Goal: Task Accomplishment & Management: Use online tool/utility

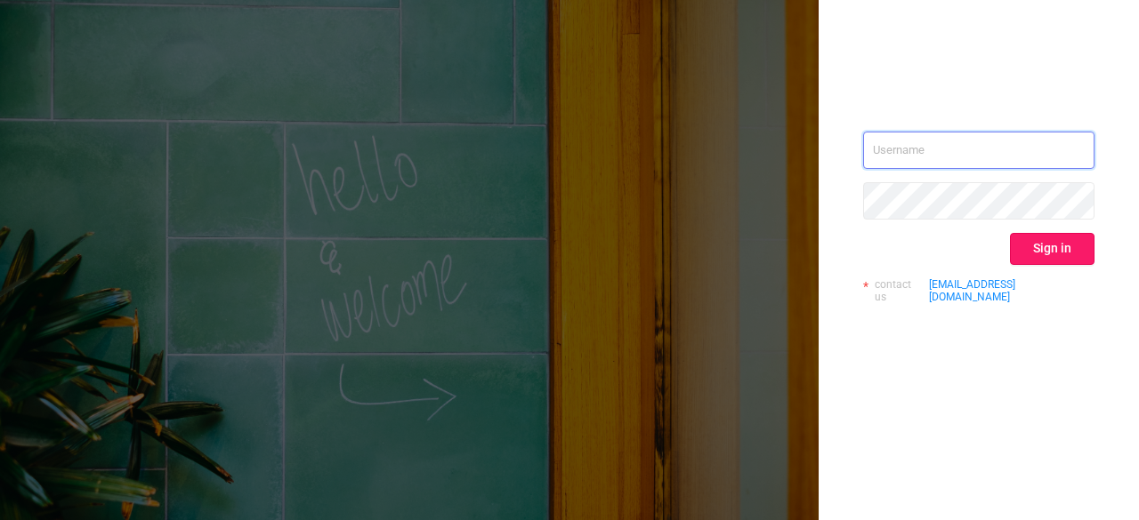
type input "[PERSON_NAME][EMAIL_ADDRESS][PERSON_NAME][DOMAIN_NAME]"
click at [1032, 246] on button "Sign in" at bounding box center [1052, 249] width 85 height 32
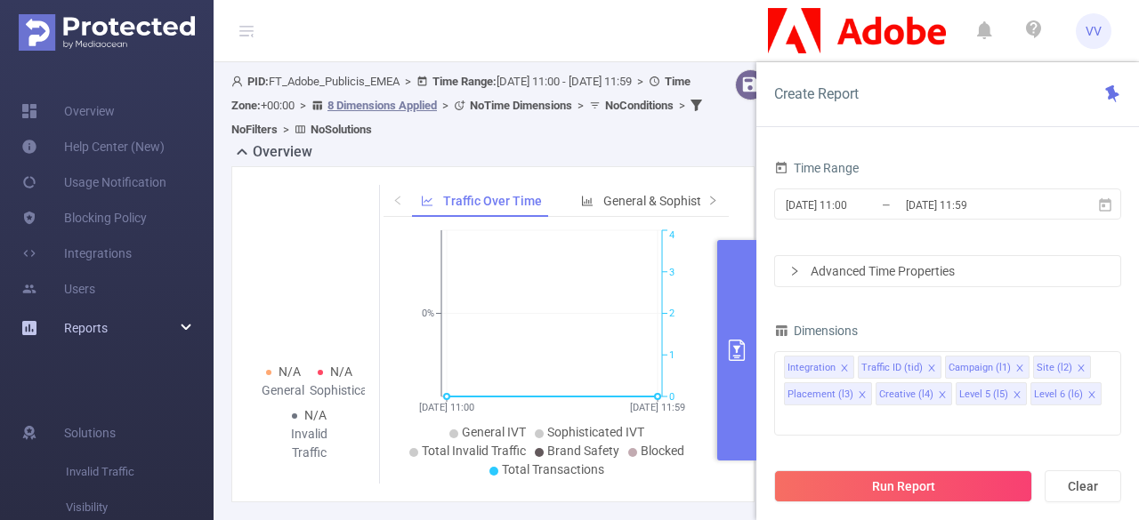
click at [121, 316] on div "Reports" at bounding box center [107, 328] width 214 height 36
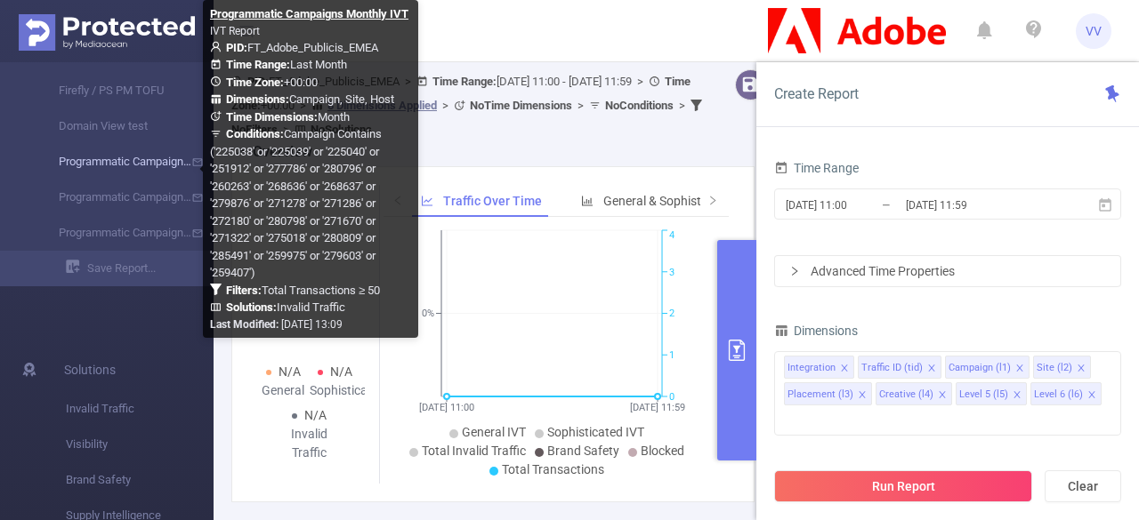
click at [123, 165] on link "Programmatic Campaigns Monthly IVT" at bounding box center [114, 162] width 157 height 36
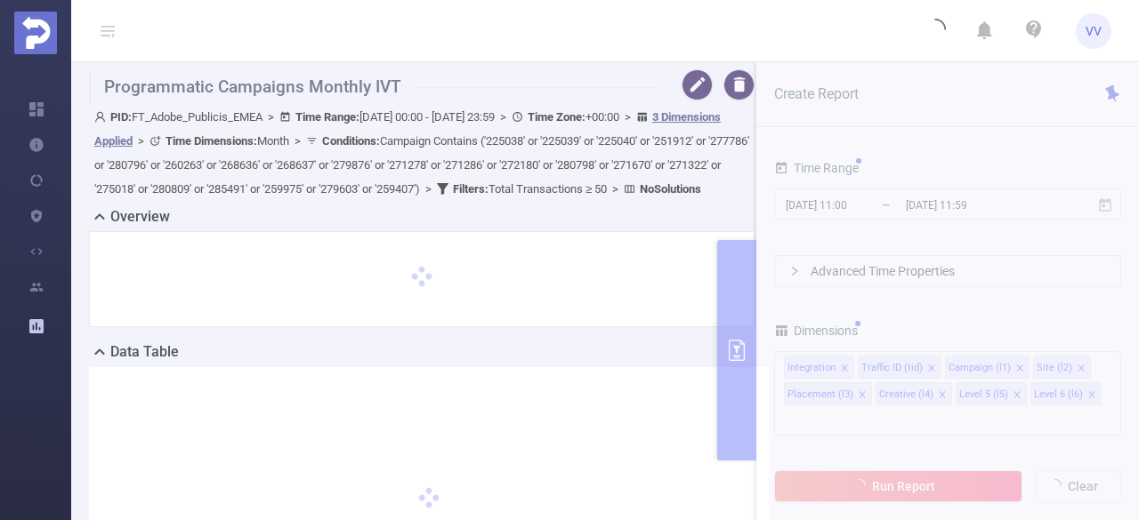
type input "[DATE] 00:00"
type input "[DATE] 23:59"
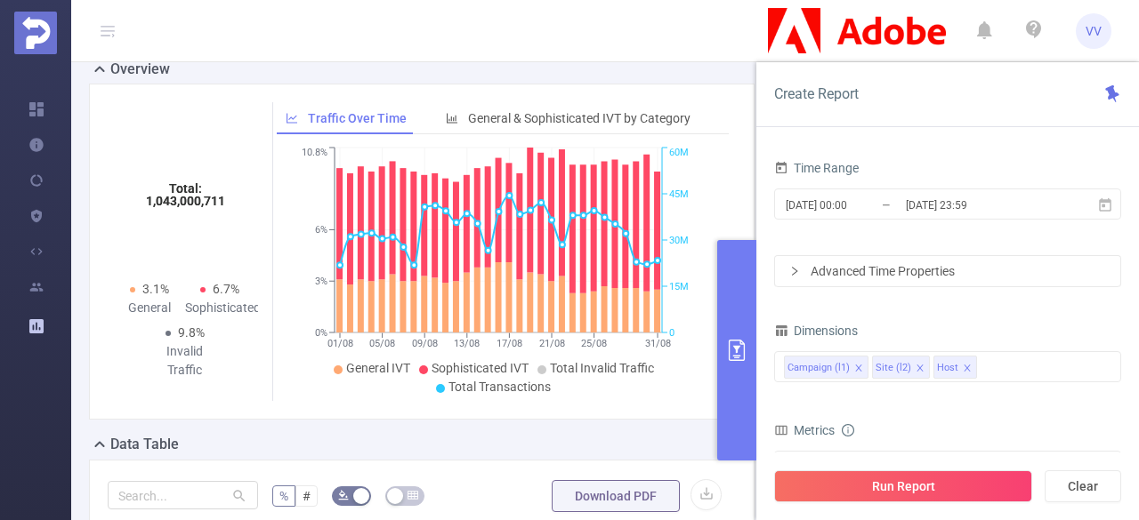
scroll to position [146, 0]
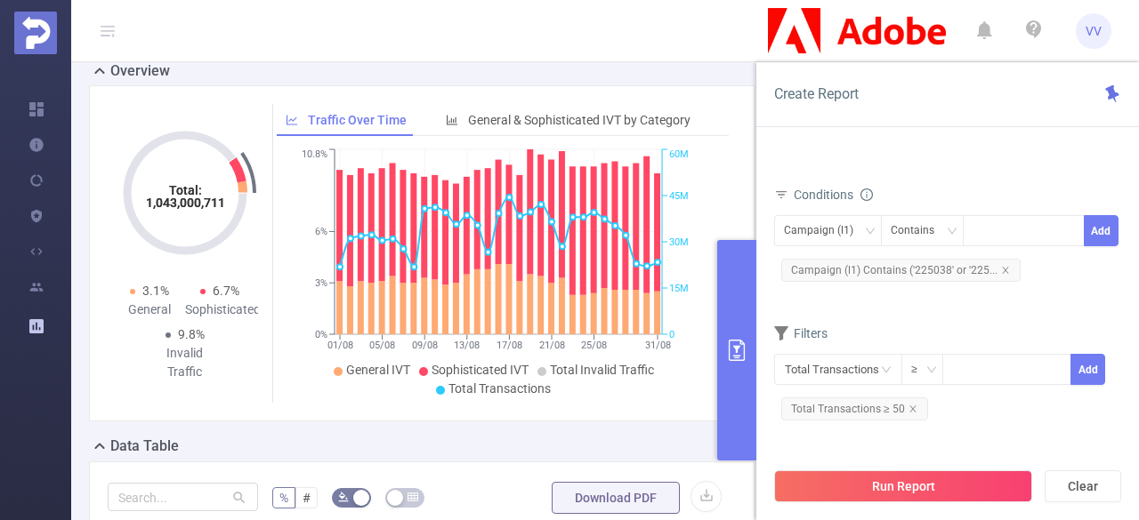
click at [736, 338] on button "primary" at bounding box center [736, 350] width 39 height 221
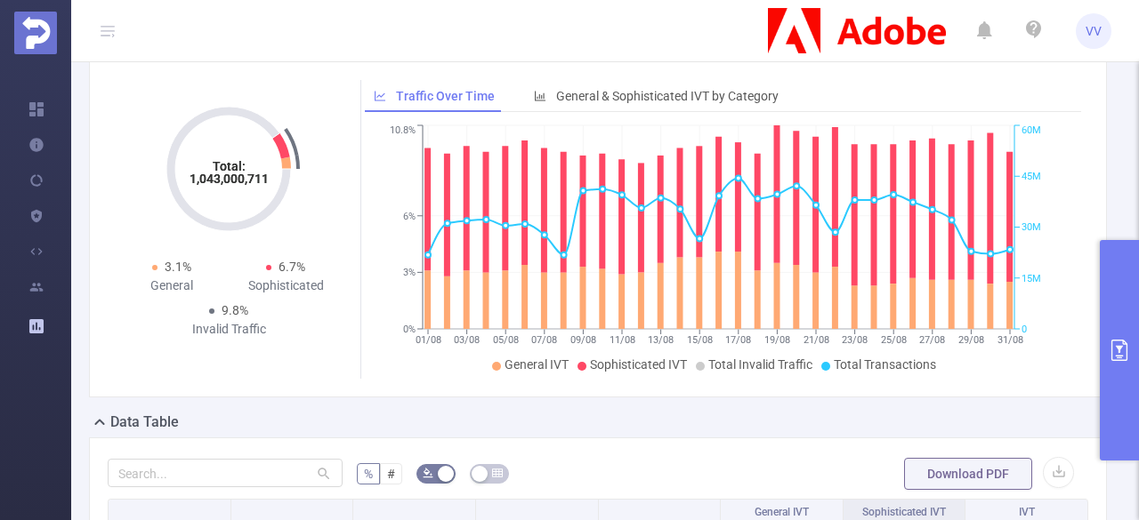
scroll to position [438, 0]
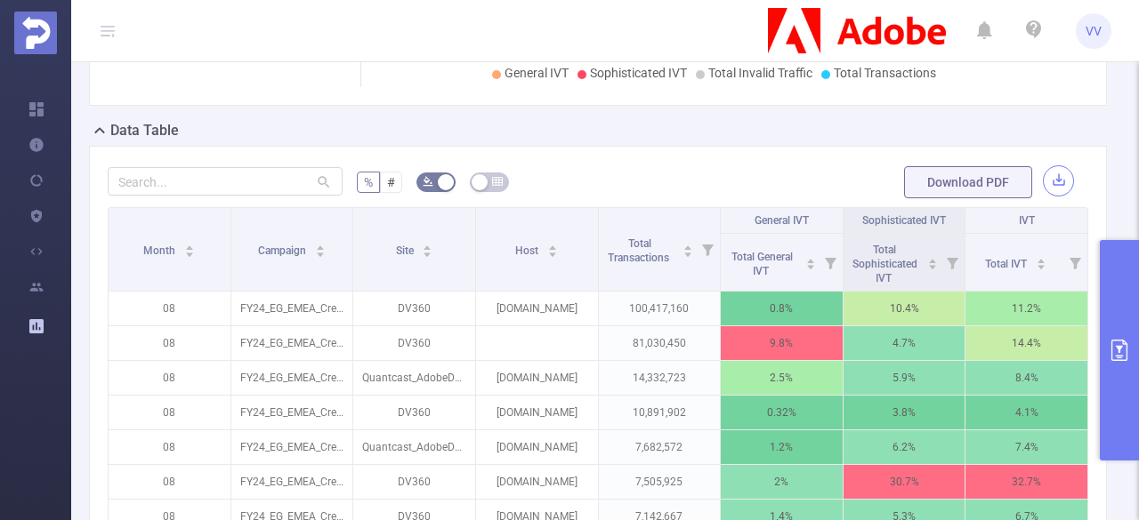
click at [1048, 186] on button "button" at bounding box center [1058, 180] width 31 height 31
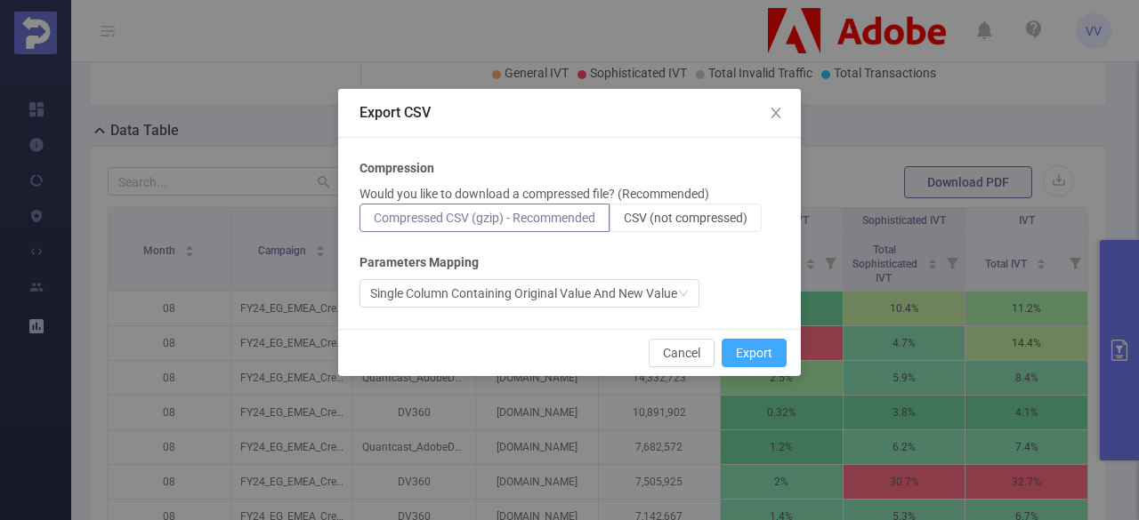
click at [735, 355] on button "Export" at bounding box center [754, 353] width 65 height 28
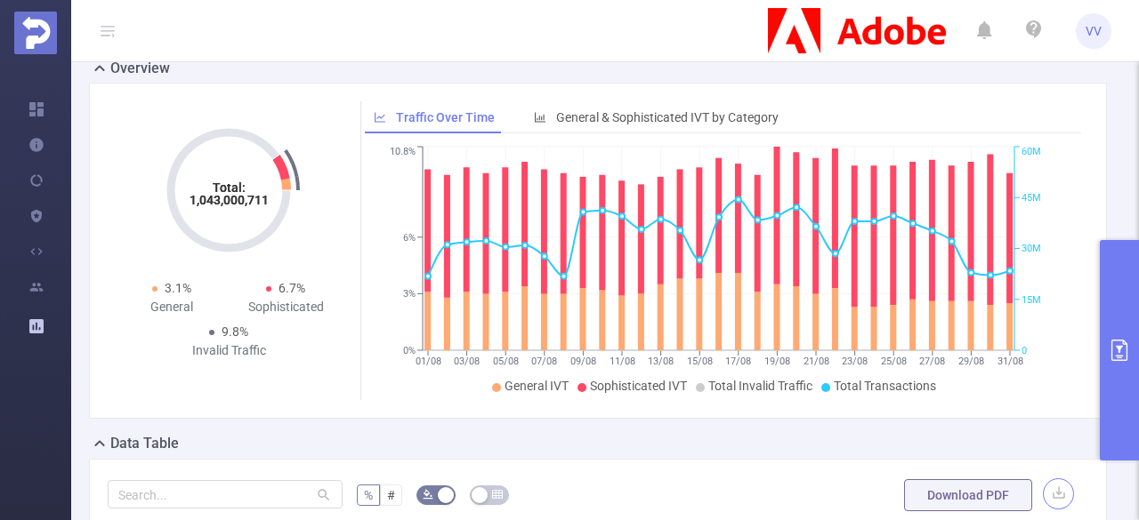
scroll to position [333, 0]
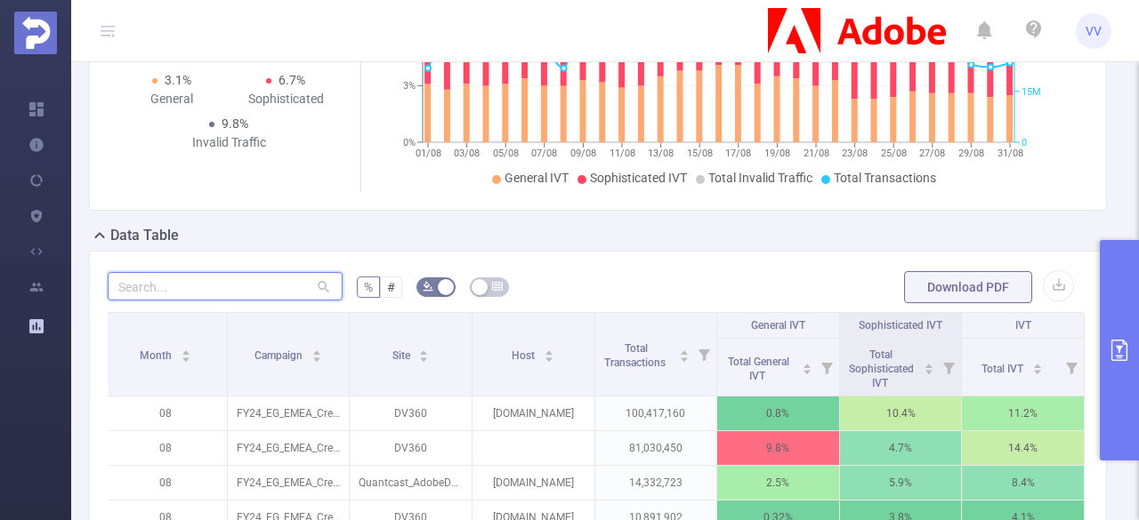
click at [179, 286] on input "text" at bounding box center [225, 286] width 235 height 28
type input "e"
click at [1129, 323] on button "primary" at bounding box center [1119, 350] width 39 height 221
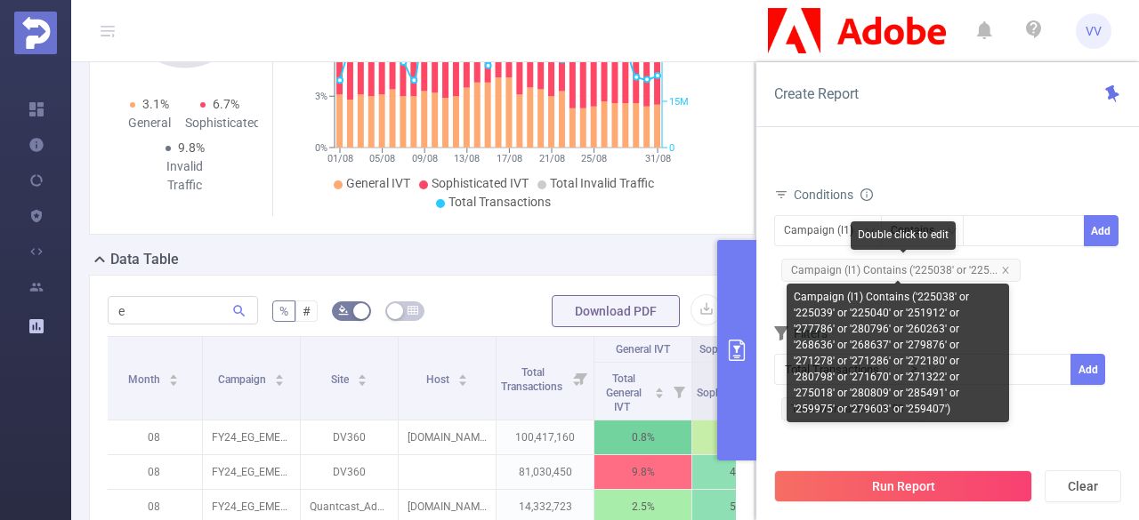
click at [920, 270] on span "Campaign (l1) Contains ('225038' or '225..." at bounding box center [900, 270] width 239 height 23
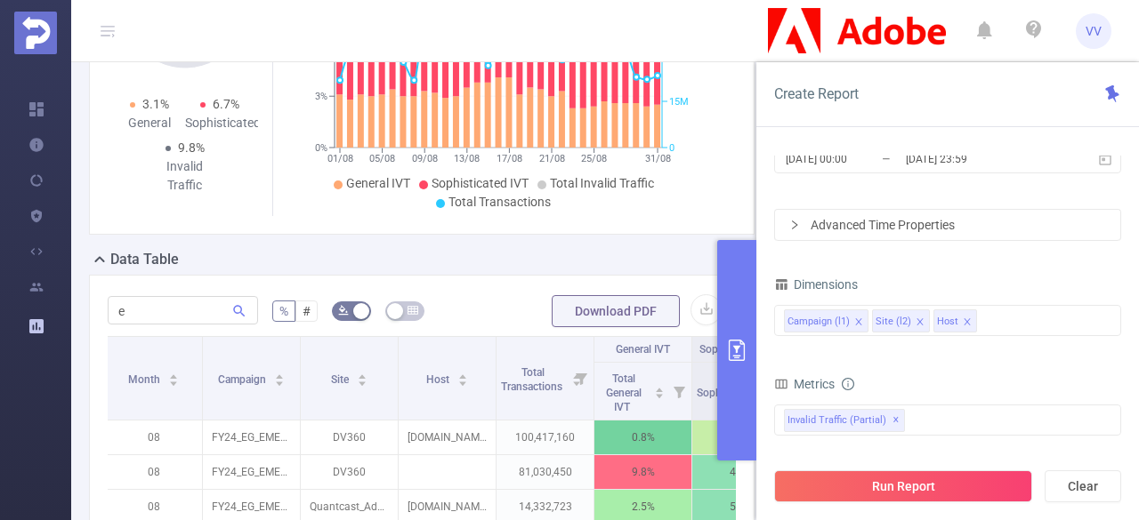
click at [834, 223] on div "Advanced Time Properties" at bounding box center [947, 225] width 345 height 30
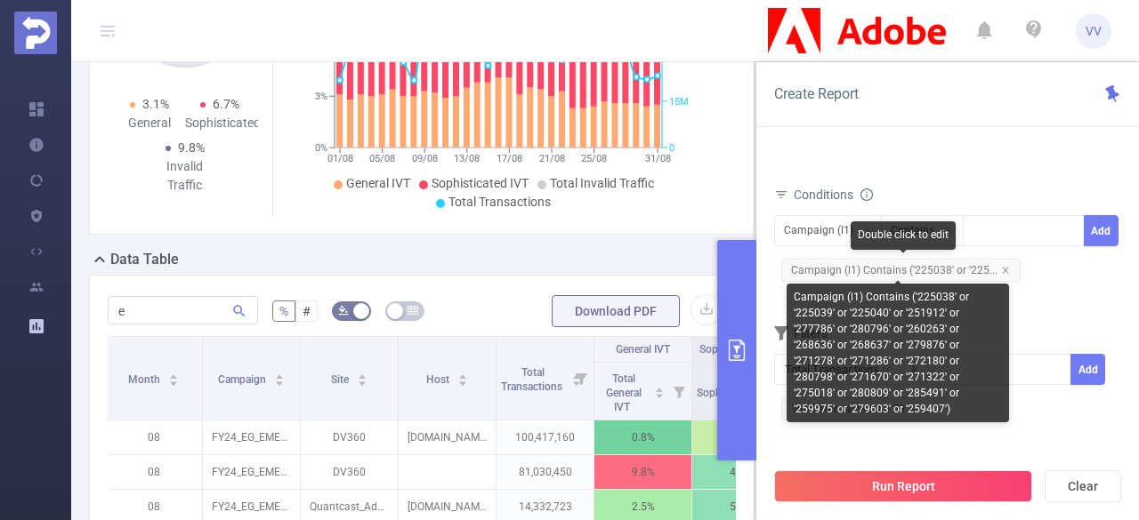
click at [895, 271] on span "Campaign (l1) Contains ('225038' or '225..." at bounding box center [900, 270] width 239 height 23
click at [927, 262] on span "Campaign (l1) Contains ('225038' or '225..." at bounding box center [900, 270] width 239 height 23
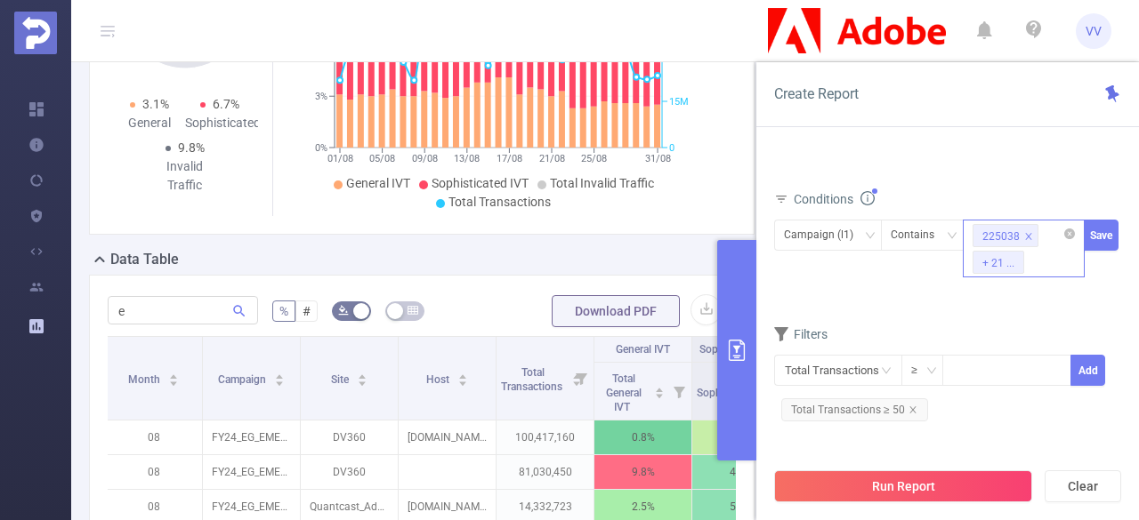
click at [1049, 254] on div "225038 + 21 ..." at bounding box center [1024, 249] width 122 height 58
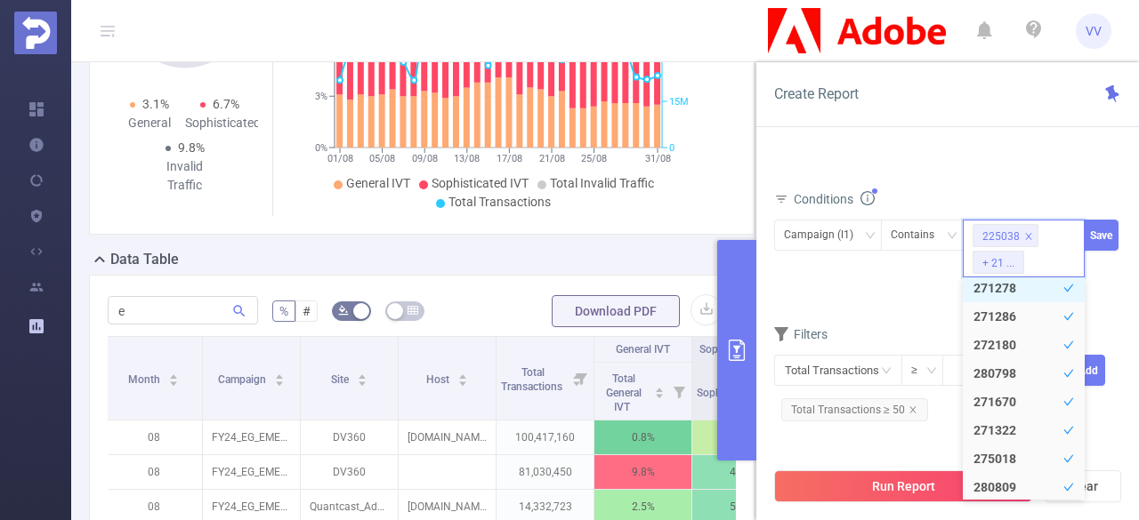
scroll to position [318, 0]
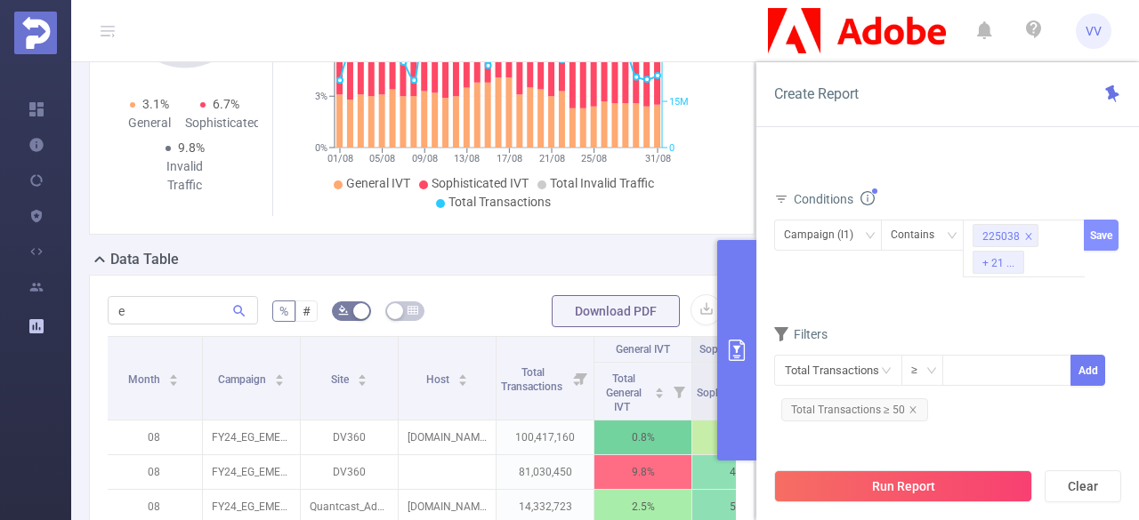
click at [1101, 229] on button "Save" at bounding box center [1101, 235] width 35 height 31
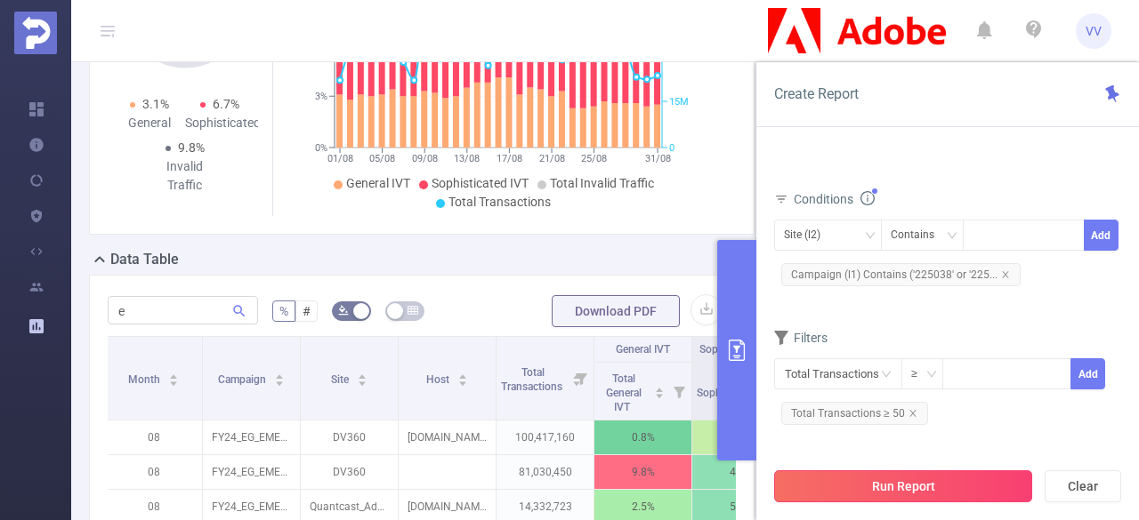
click at [891, 486] on button "Run Report" at bounding box center [903, 487] width 258 height 32
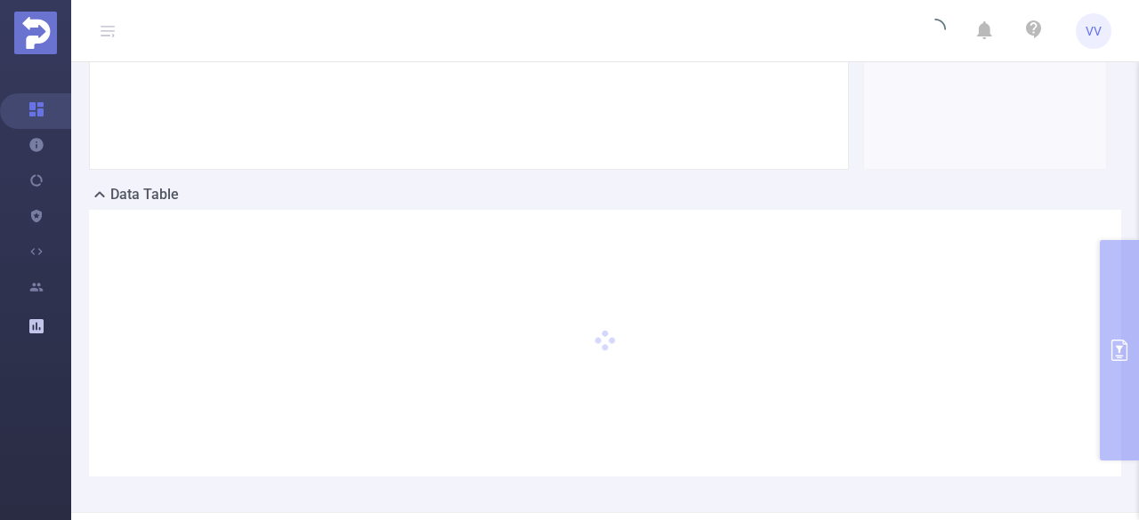
scroll to position [0, 0]
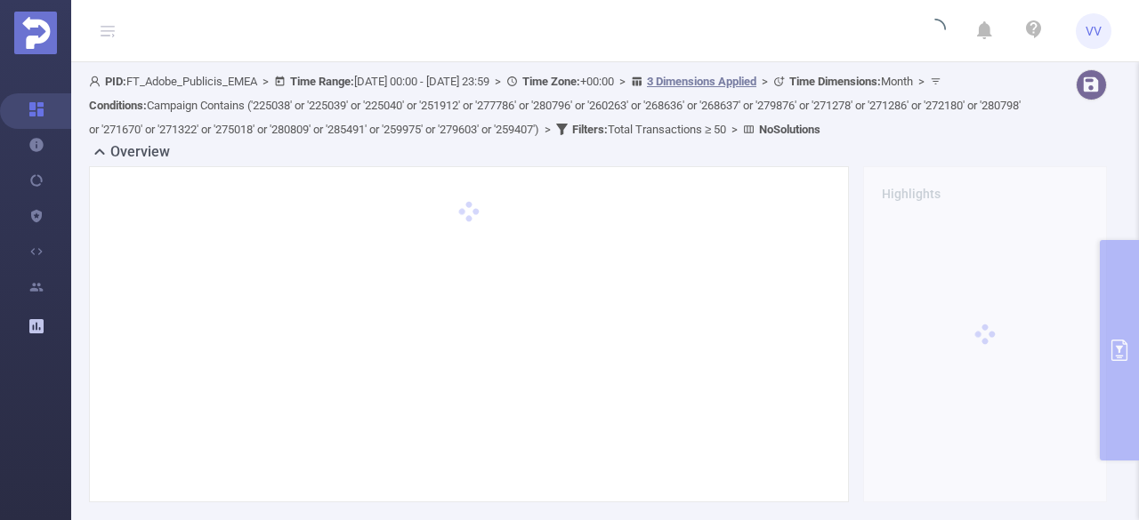
drag, startPoint x: 372, startPoint y: 80, endPoint x: 538, endPoint y: 83, distance: 166.4
click at [538, 83] on span "PID: FT_Adobe_Publicis_EMEA > Time Range: [DATE] 00:00 - [DATE] 23:59 > Time Zo…" at bounding box center [554, 105] width 931 height 61
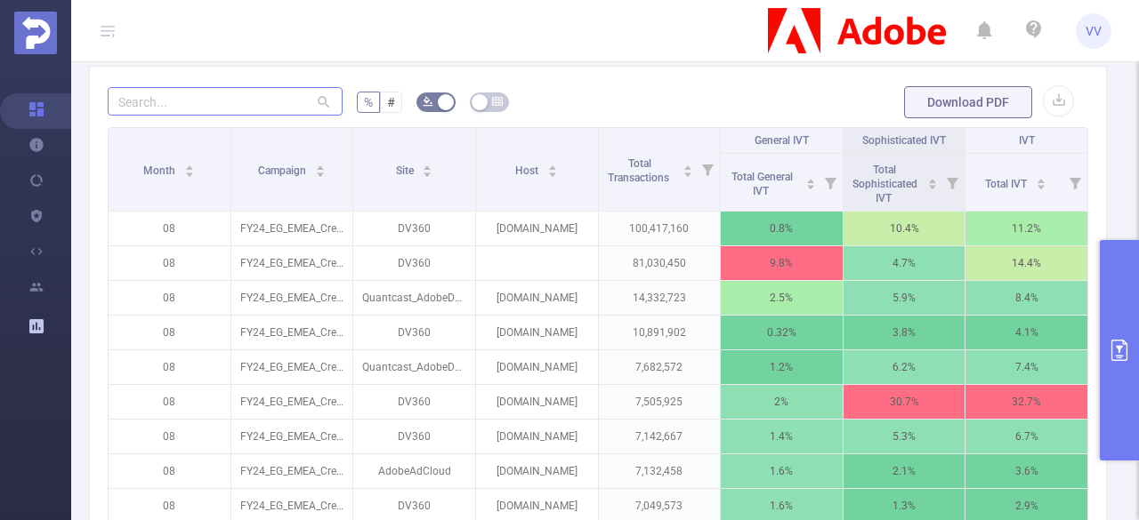
scroll to position [238, 0]
click at [153, 115] on input "text" at bounding box center [225, 100] width 235 height 28
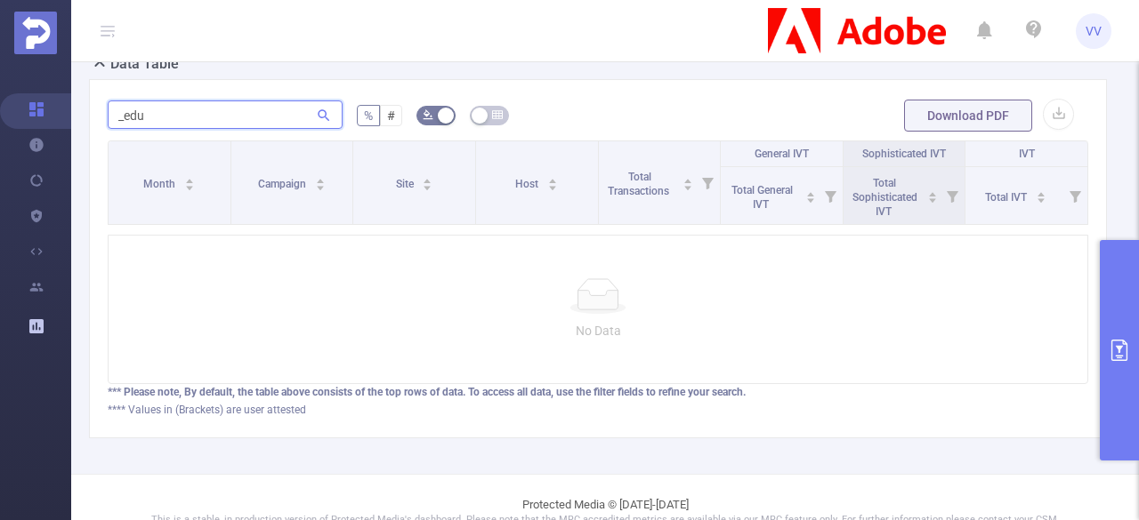
scroll to position [467, 0]
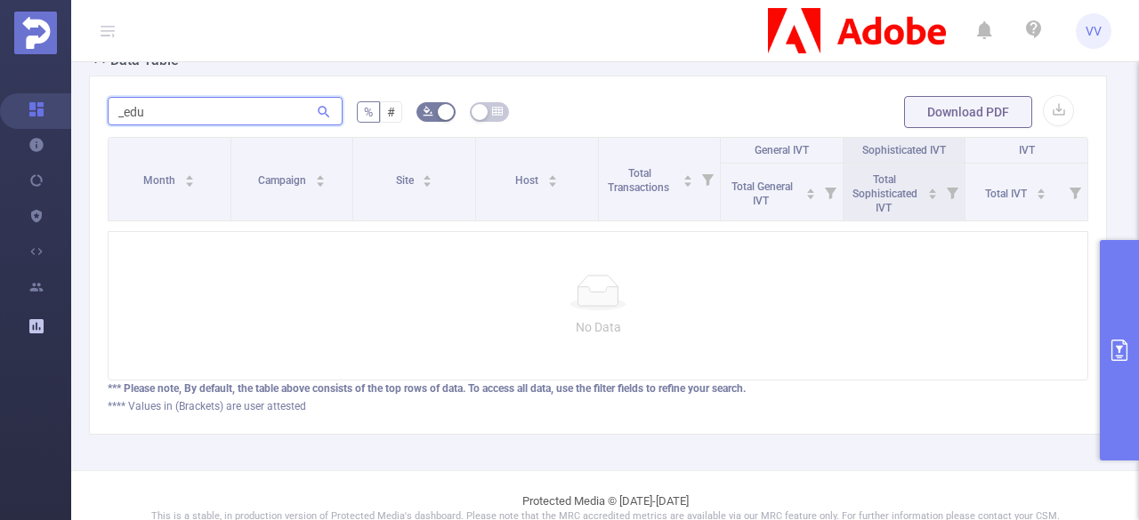
click at [199, 125] on input "_edu" at bounding box center [225, 111] width 235 height 28
type input "_"
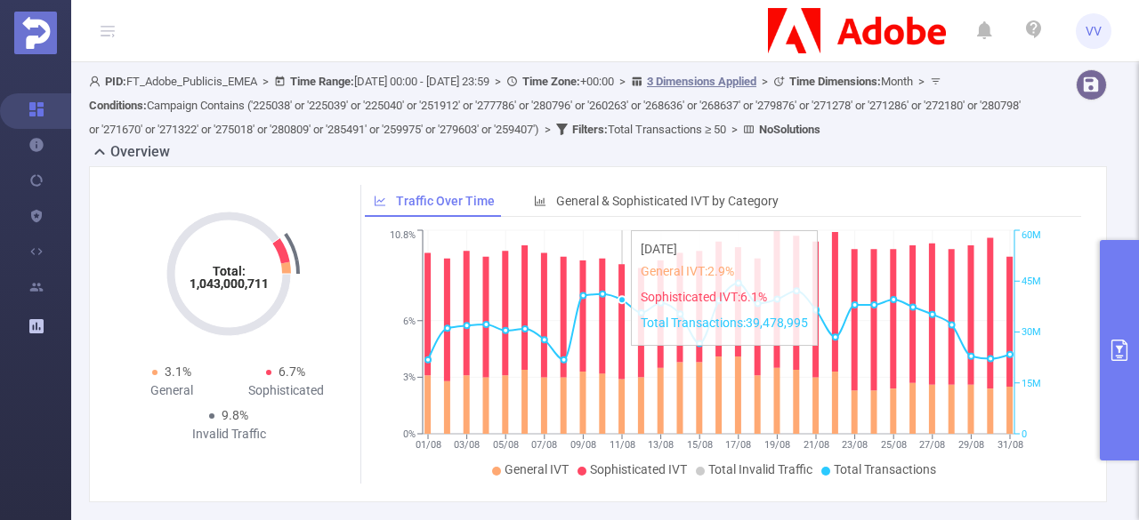
scroll to position [137, 0]
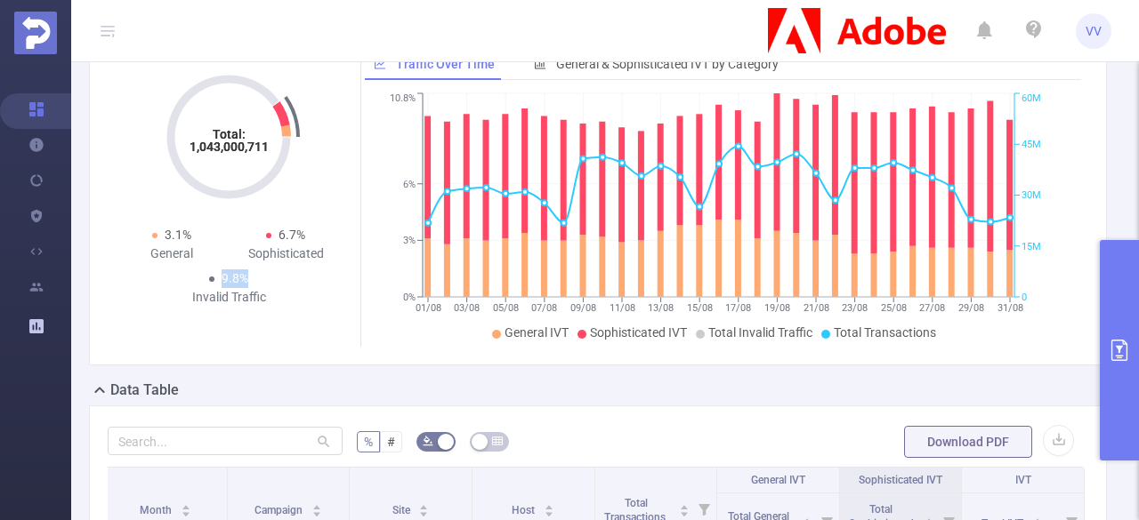
drag, startPoint x: 221, startPoint y: 300, endPoint x: 258, endPoint y: 302, distance: 37.4
click at [258, 302] on div "9.8% Invalid Traffic" at bounding box center [229, 288] width 114 height 37
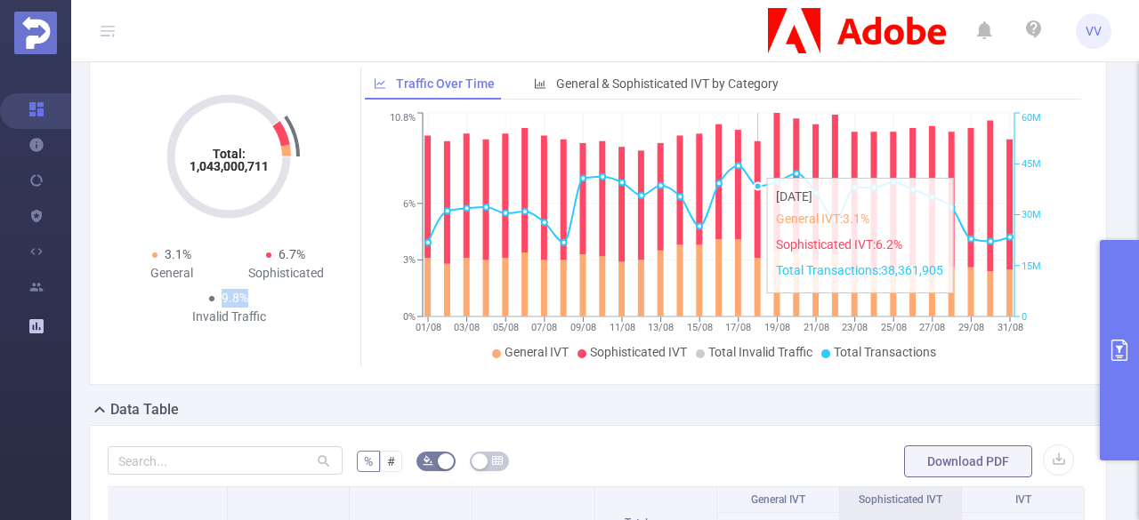
scroll to position [120, 0]
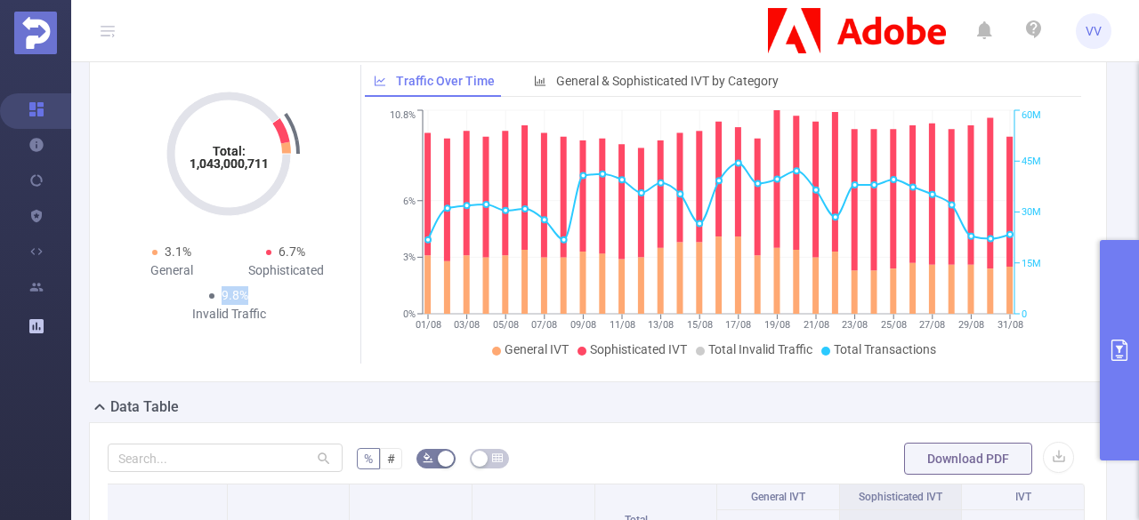
click at [1115, 296] on button "primary" at bounding box center [1119, 350] width 39 height 221
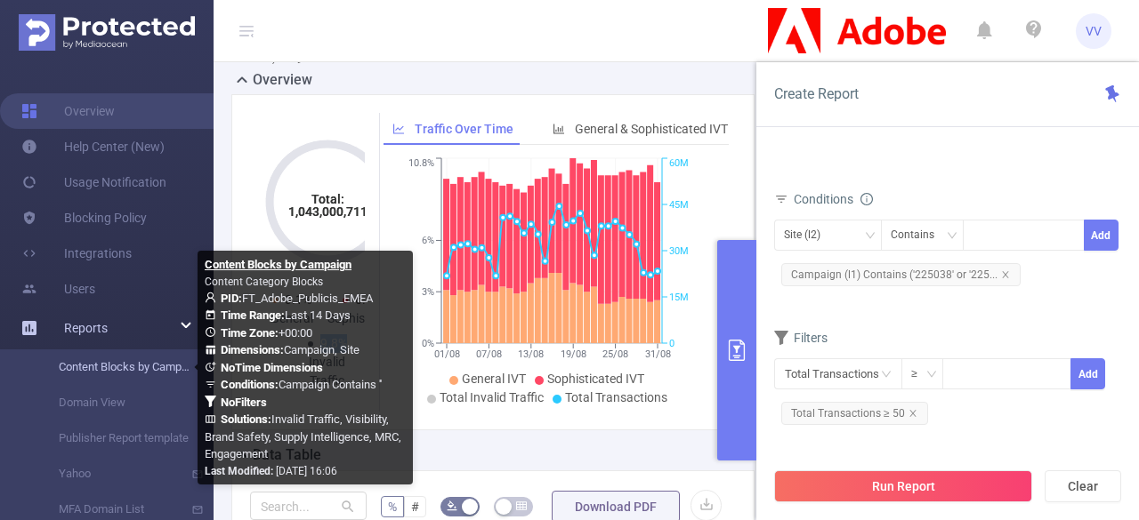
scroll to position [144, 0]
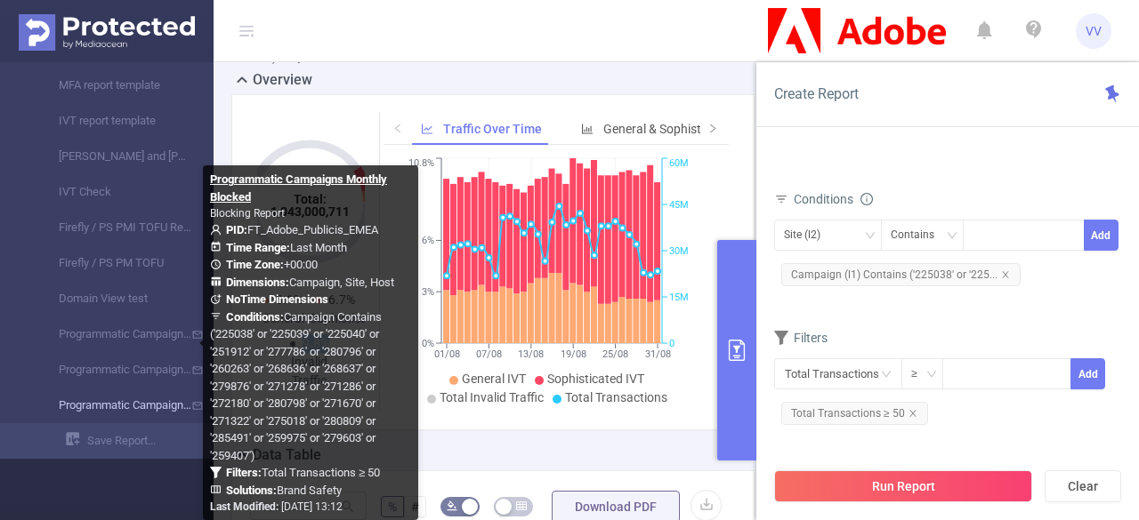
click at [112, 402] on link "Programmatic Campaigns Monthly Blocked" at bounding box center [114, 406] width 157 height 36
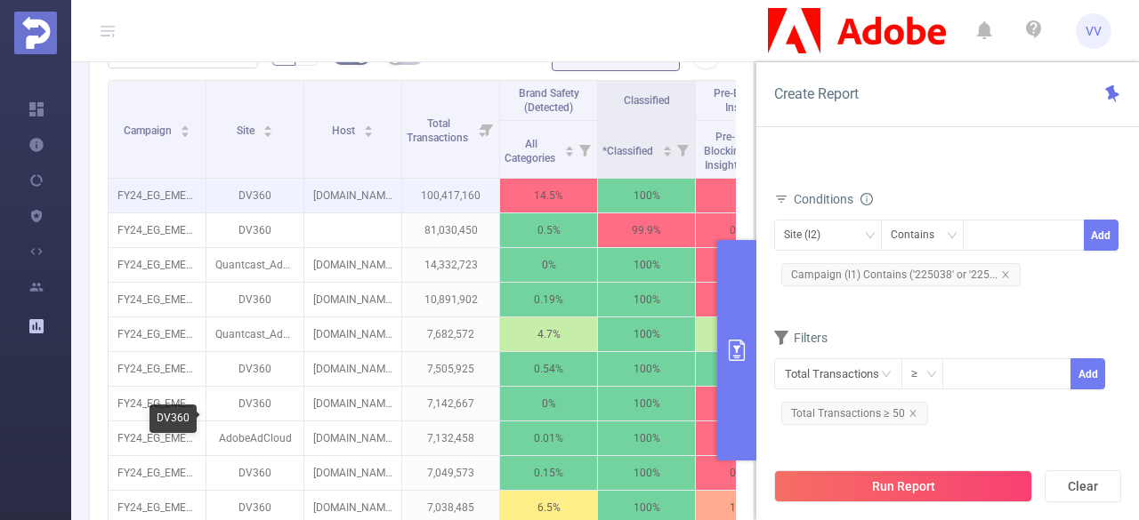
scroll to position [607, 0]
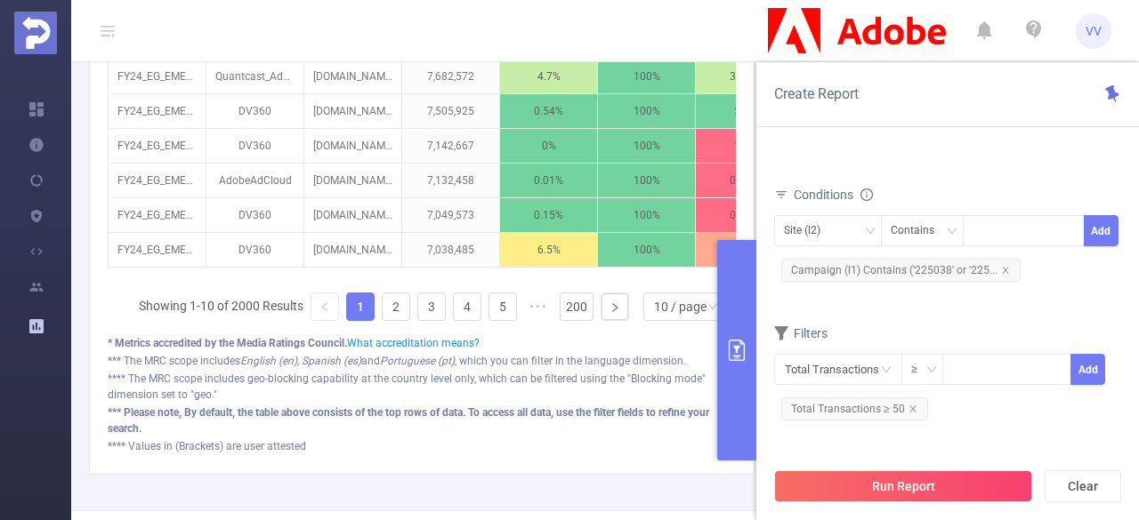
click at [741, 319] on button "primary" at bounding box center [736, 350] width 39 height 221
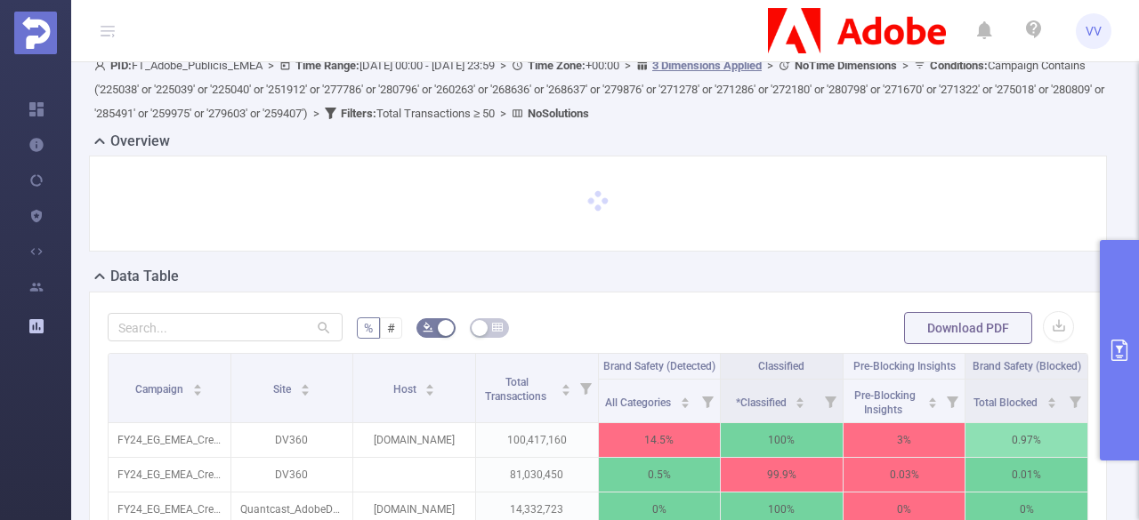
scroll to position [52, 0]
click at [1043, 315] on button "button" at bounding box center [1058, 326] width 31 height 31
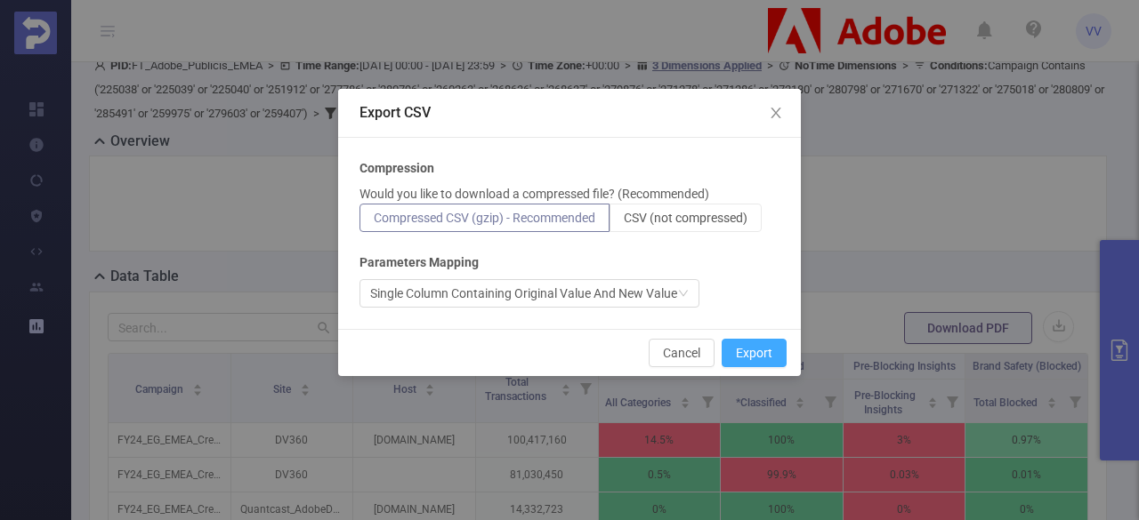
click at [751, 351] on button "Export" at bounding box center [754, 353] width 65 height 28
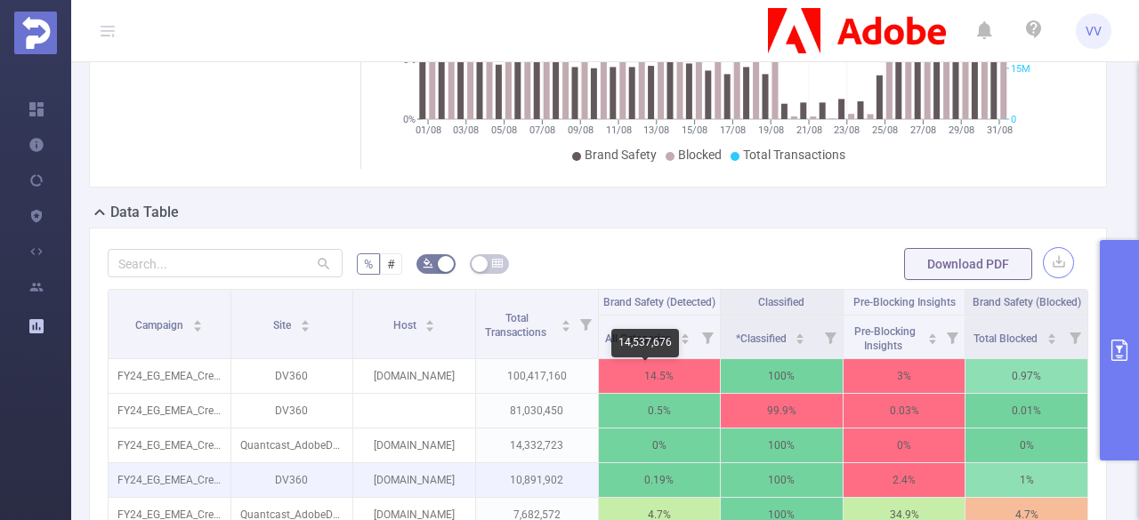
scroll to position [358, 0]
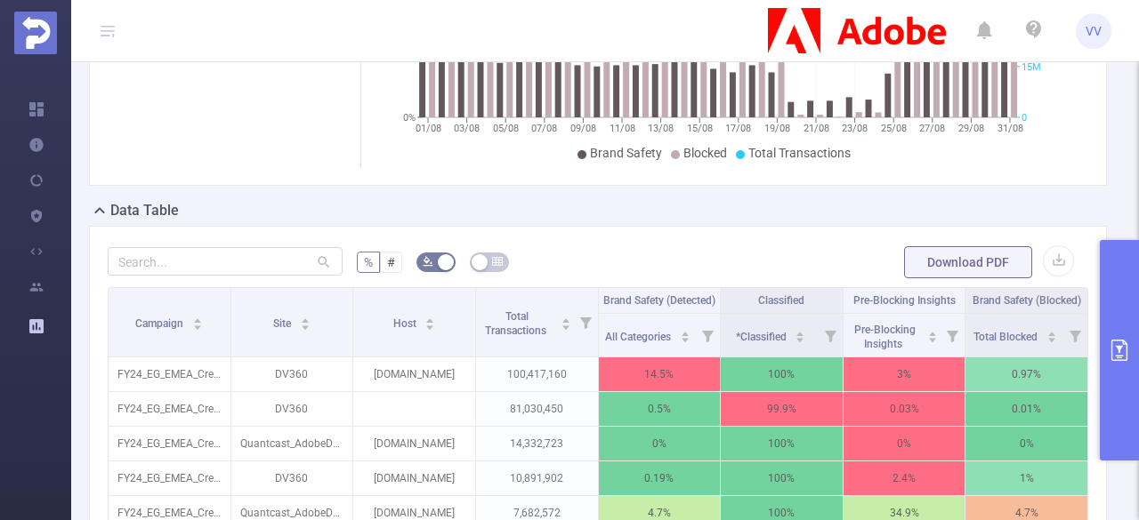
click at [1114, 291] on button "primary" at bounding box center [1119, 350] width 39 height 221
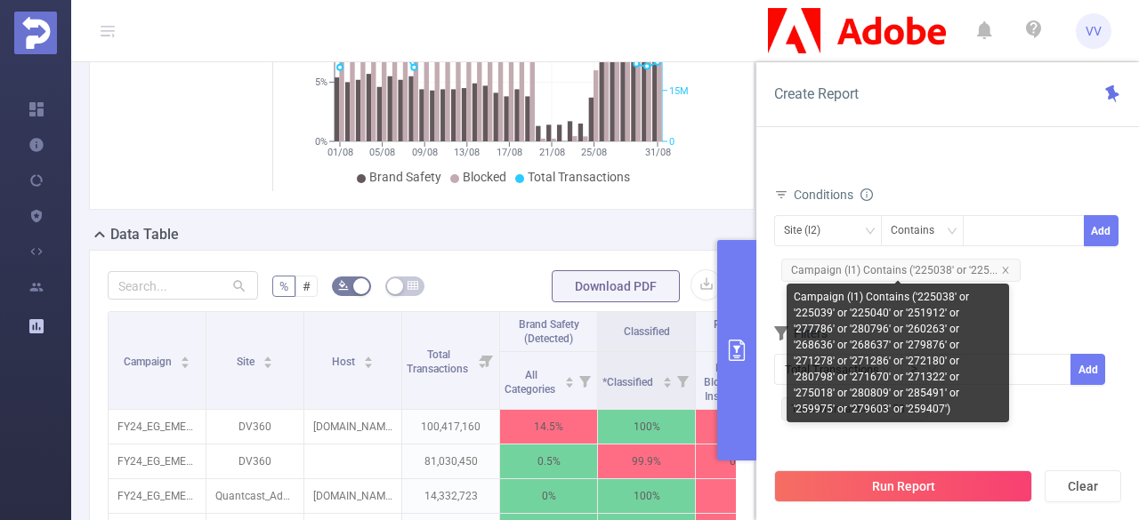
click at [863, 312] on div "Campaign (l1) Contains ('225038' or '225039' or '225040' or '251912' or '277786…" at bounding box center [897, 353] width 222 height 139
copy div "225040"
click at [1001, 270] on icon "icon: close" at bounding box center [1005, 270] width 9 height 9
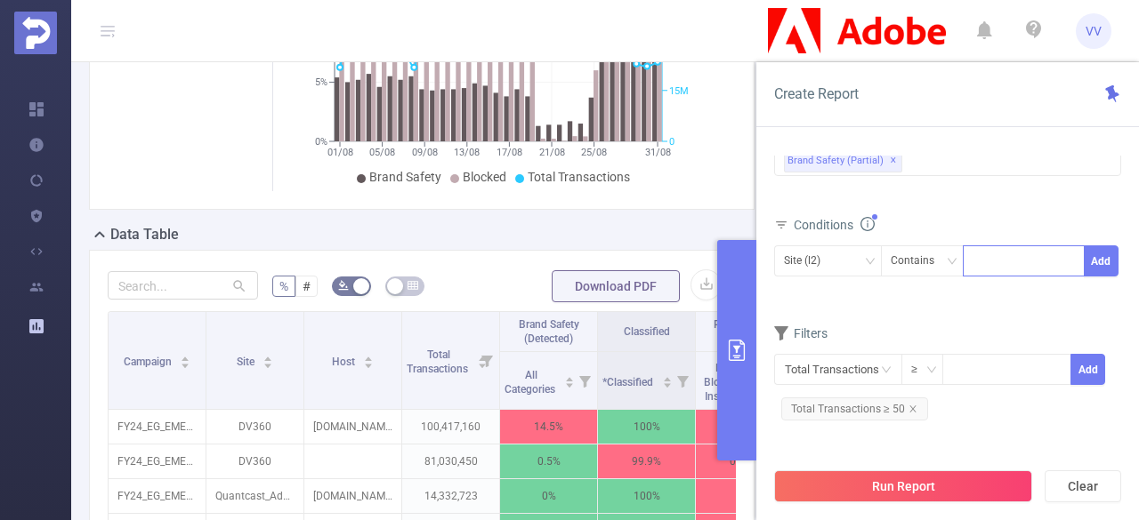
click at [1005, 253] on div at bounding box center [1023, 260] width 102 height 29
paste input "225040"
type input "225040"
click at [859, 259] on div "Site (l2)" at bounding box center [828, 260] width 88 height 29
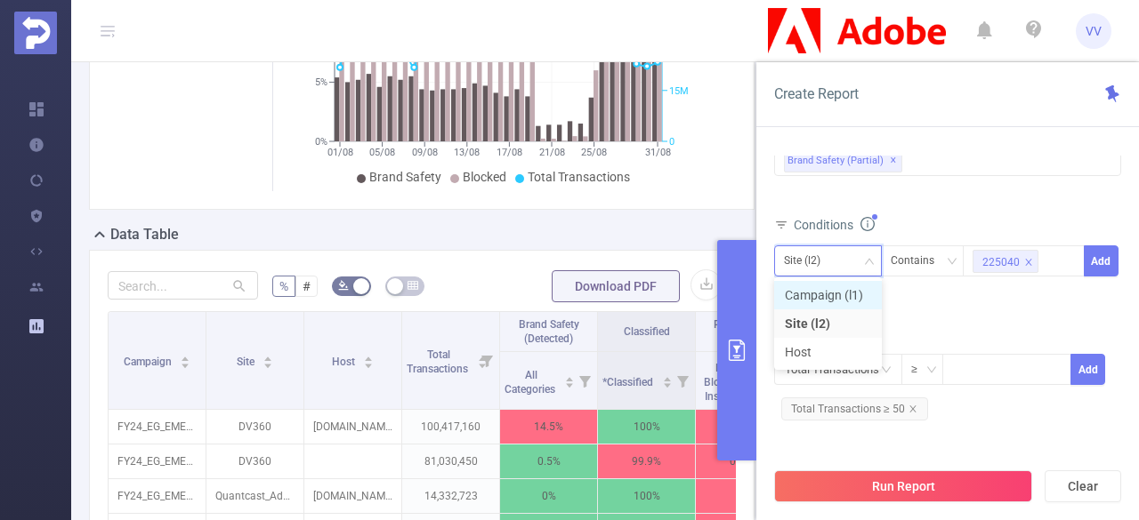
click at [839, 301] on li "Campaign (l1)" at bounding box center [828, 295] width 108 height 28
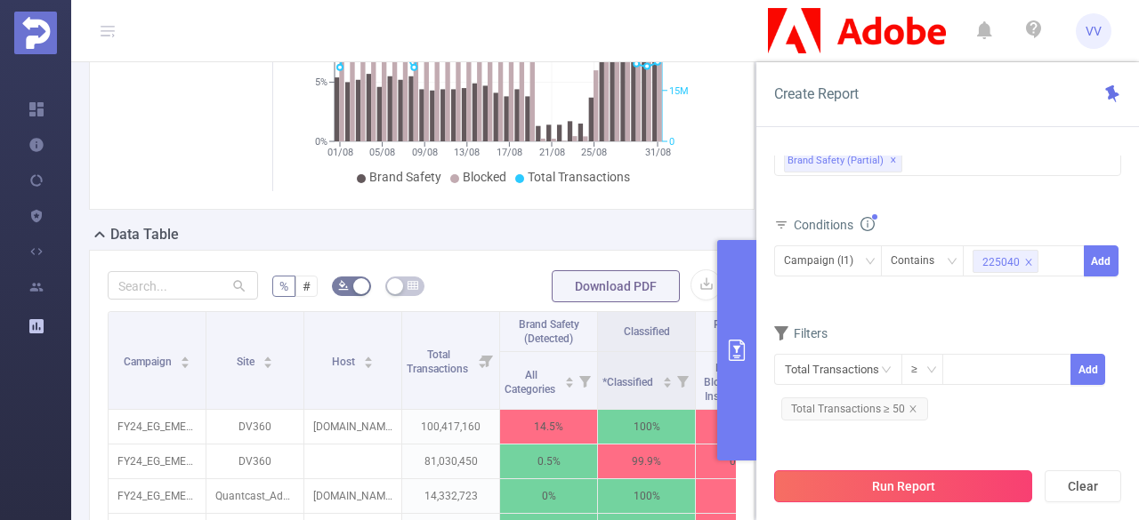
click at [904, 484] on button "Run Report" at bounding box center [903, 487] width 258 height 32
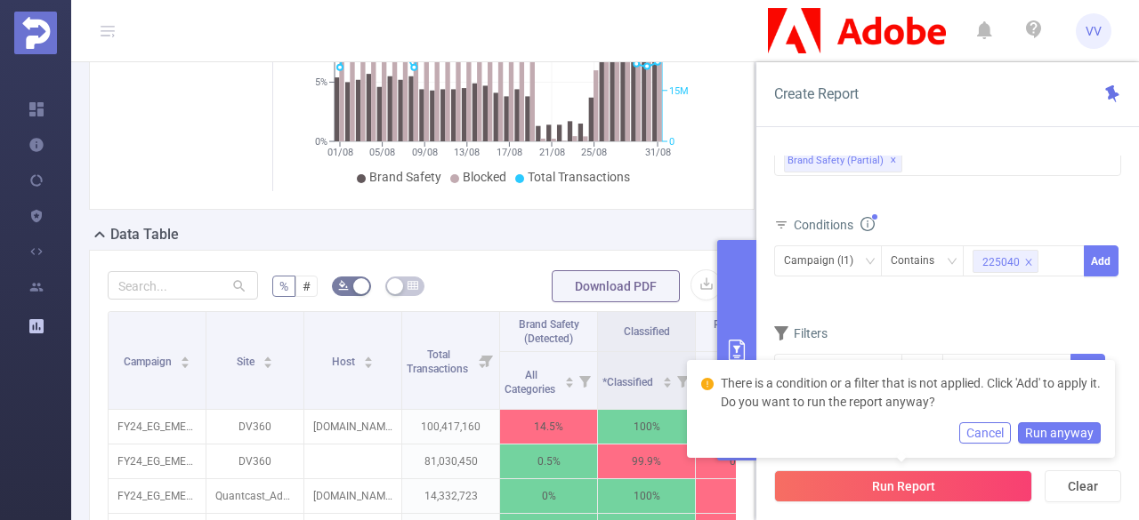
click at [994, 430] on button "Cancel" at bounding box center [985, 433] width 52 height 21
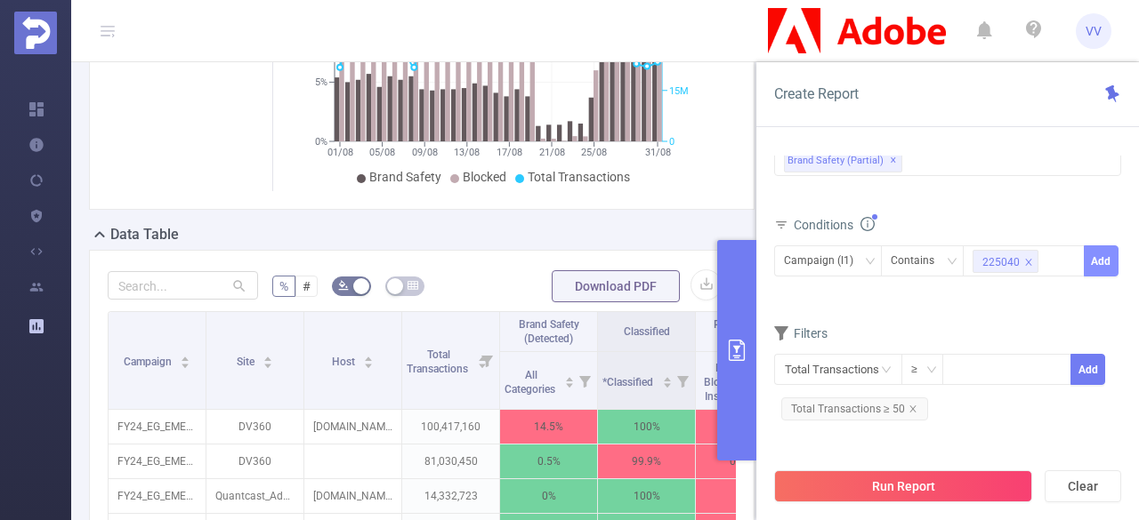
click at [1098, 270] on button "Add" at bounding box center [1101, 261] width 35 height 31
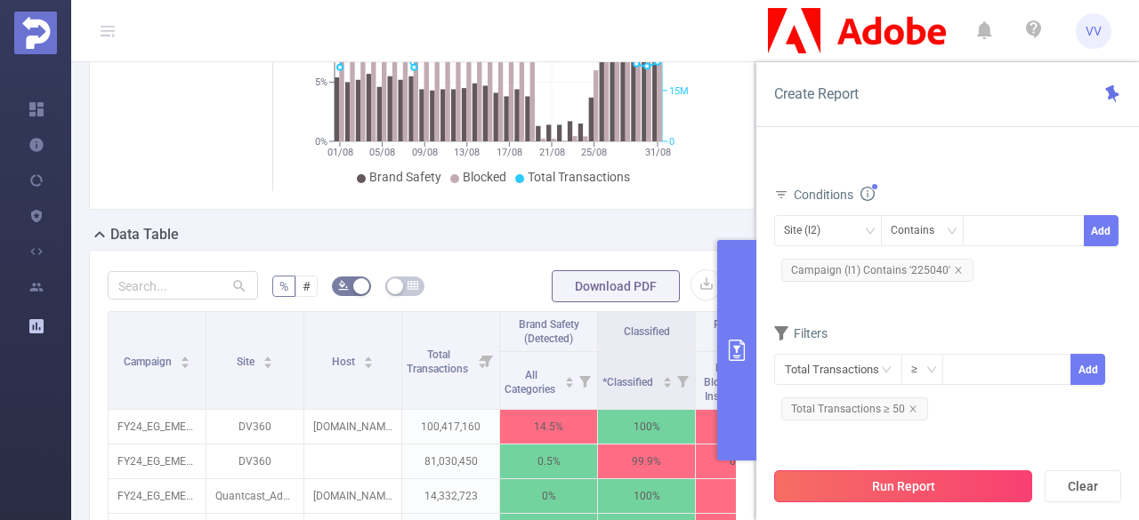
click at [881, 481] on button "Run Report" at bounding box center [903, 487] width 258 height 32
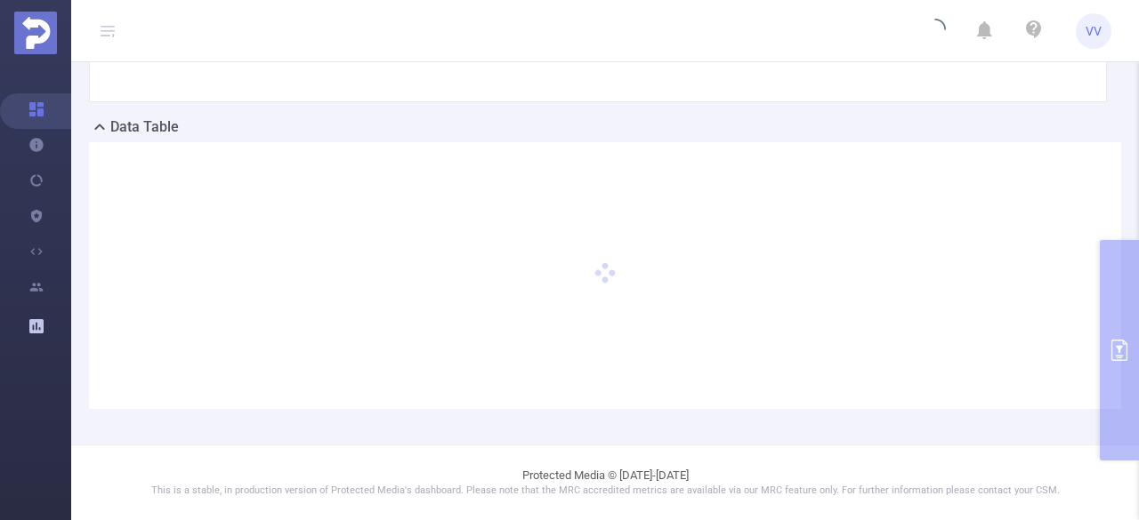
scroll to position [133, 0]
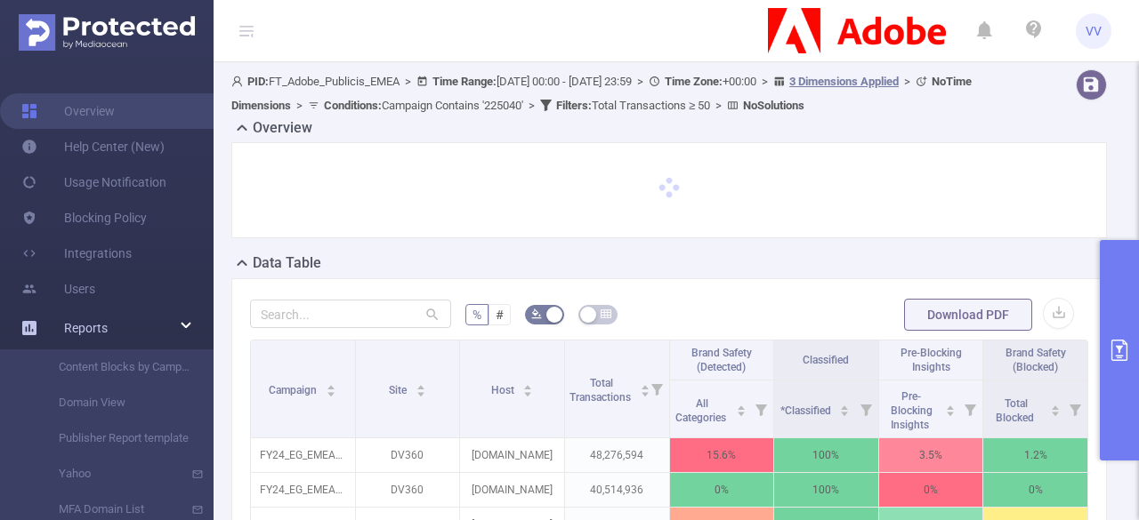
click at [107, 15] on img at bounding box center [107, 32] width 176 height 36
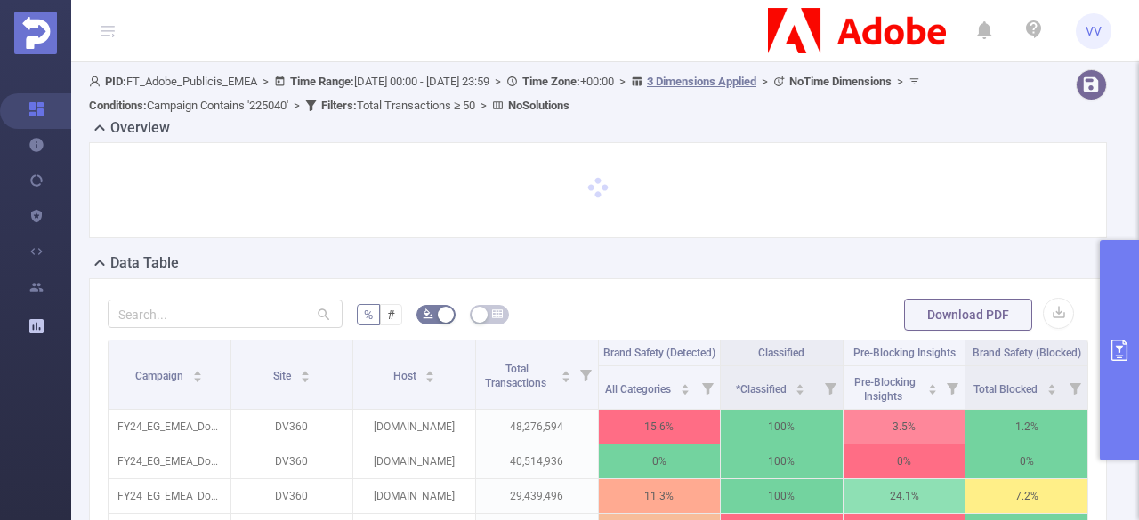
click at [1137, 335] on button "primary" at bounding box center [1119, 350] width 39 height 221
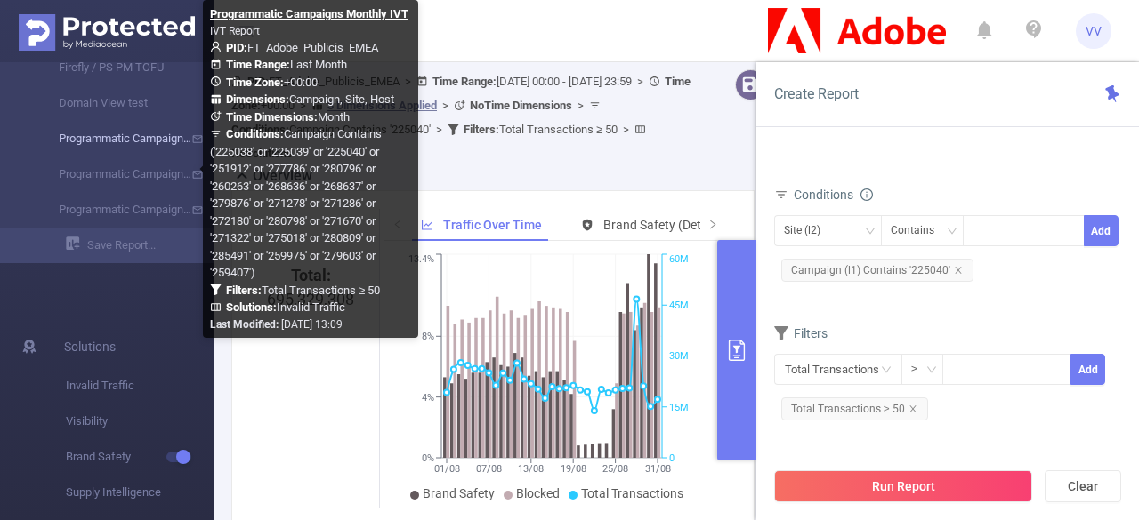
click at [114, 134] on link "Programmatic Campaigns Monthly IVT" at bounding box center [114, 139] width 157 height 36
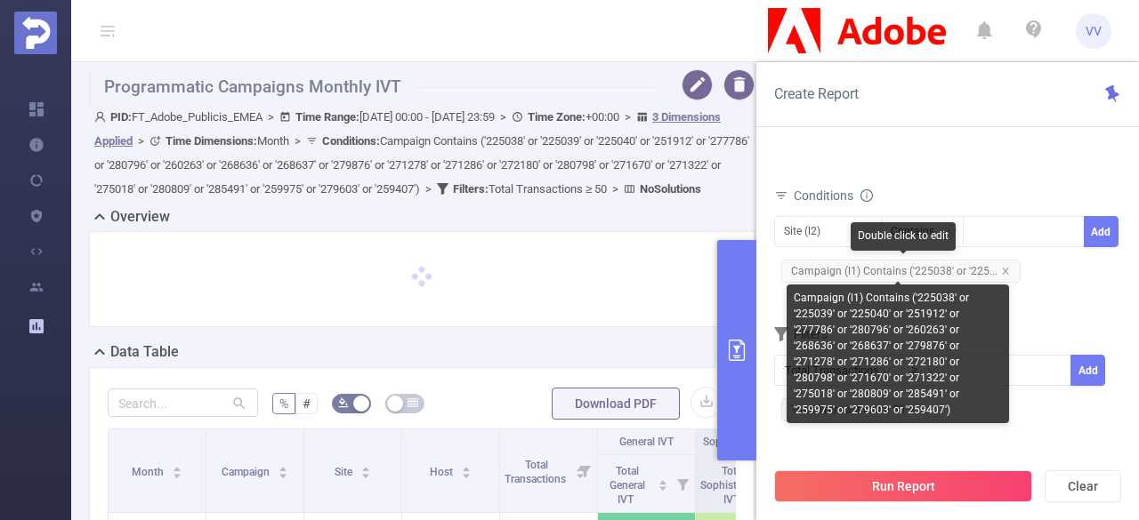
click at [911, 270] on span "Campaign (l1) Contains ('225038' or '225..." at bounding box center [900, 271] width 239 height 23
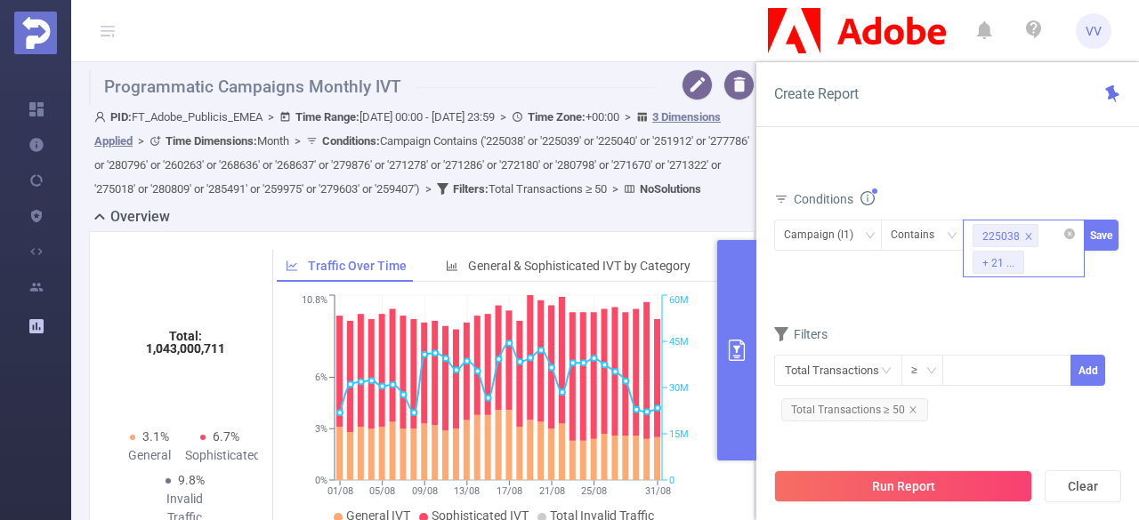
click at [989, 261] on div "+ 21 ..." at bounding box center [998, 263] width 32 height 23
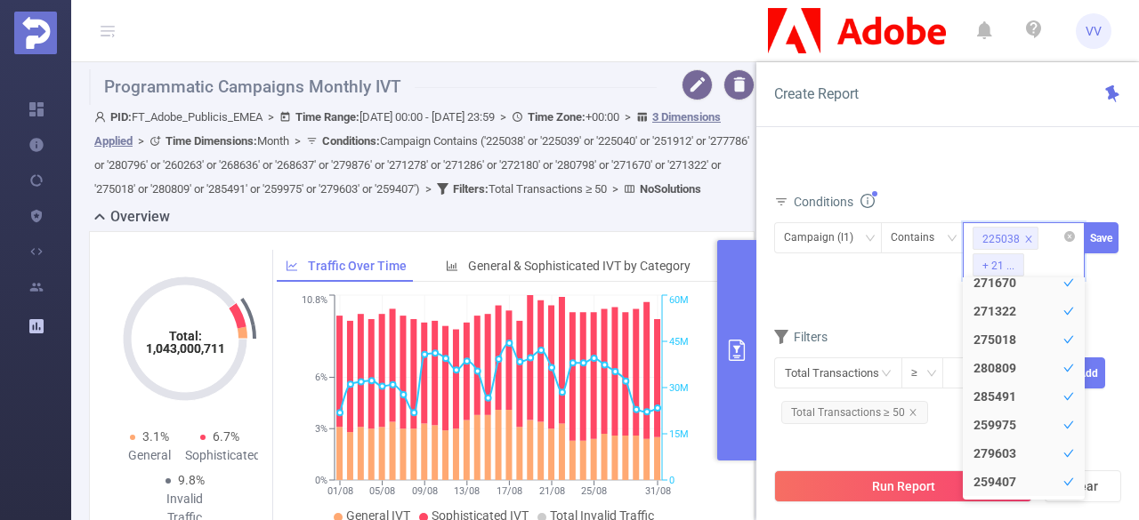
scroll to position [402, 0]
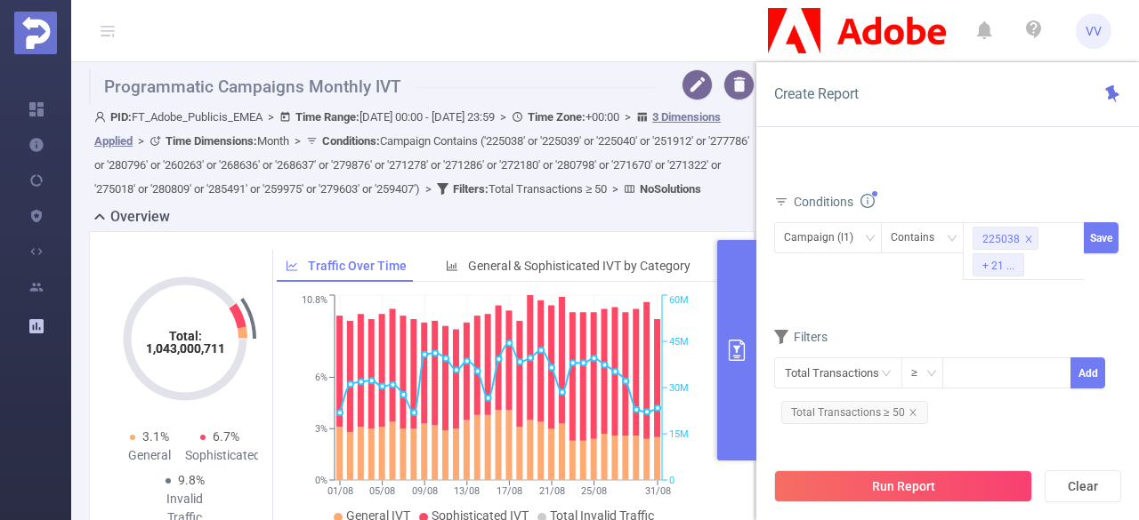
click at [930, 325] on div "Filters" at bounding box center [947, 339] width 347 height 29
click at [1068, 232] on icon "icon: close-circle" at bounding box center [1069, 236] width 11 height 11
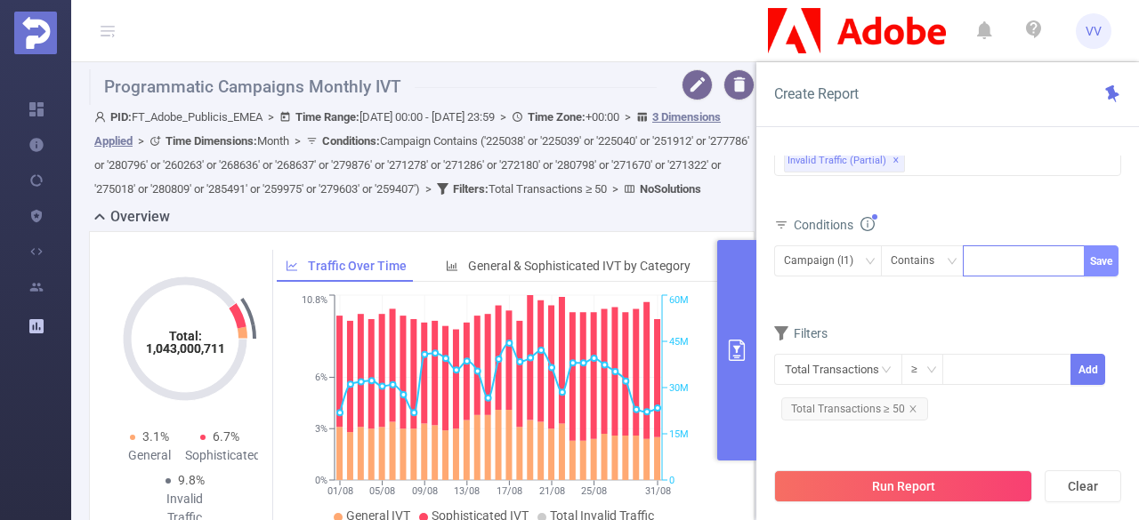
click at [1095, 265] on button "Save" at bounding box center [1101, 261] width 35 height 31
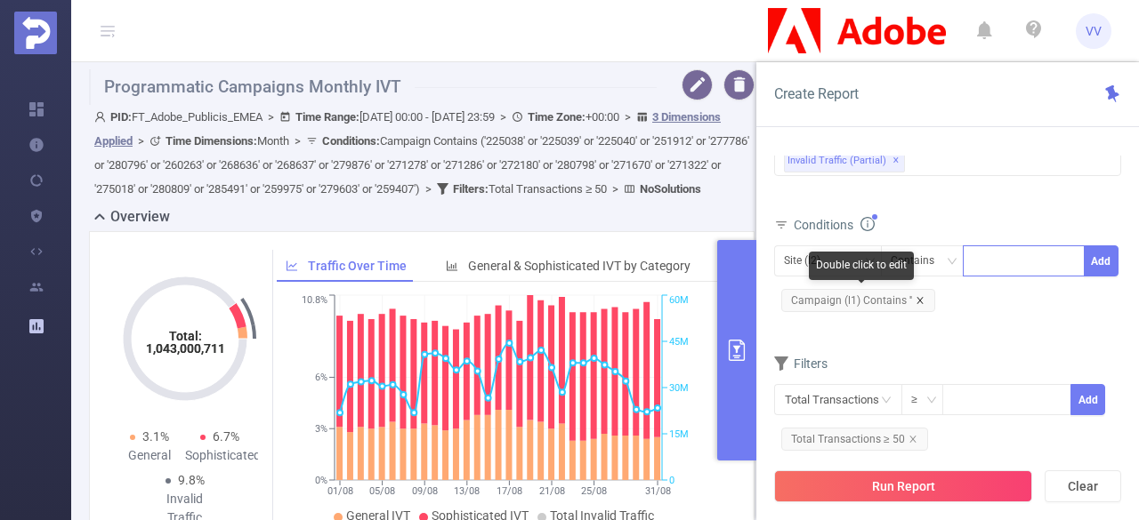
click at [915, 300] on icon "icon: close" at bounding box center [919, 300] width 9 height 9
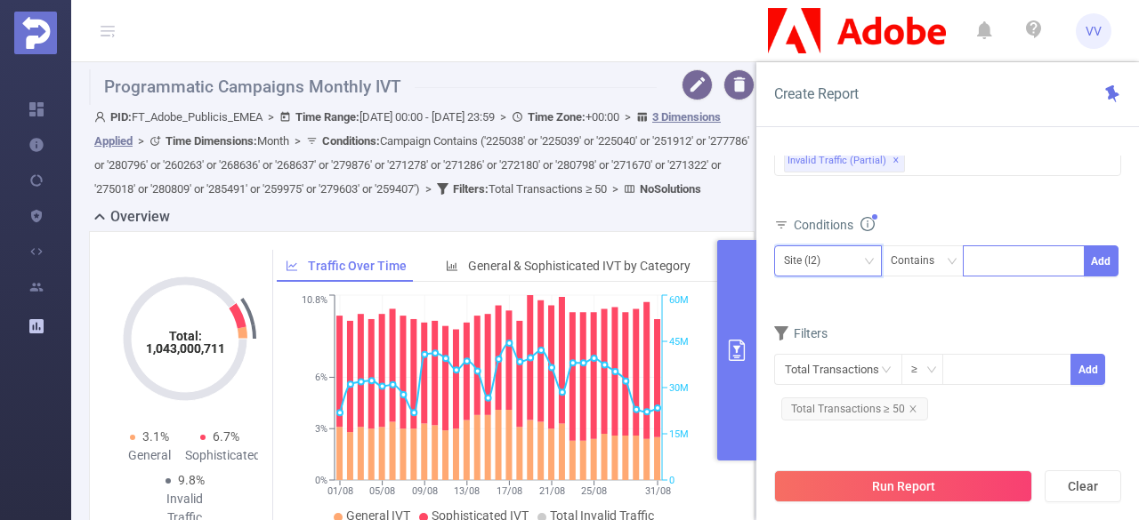
click at [861, 268] on div "Site (l2)" at bounding box center [828, 260] width 88 height 29
click at [833, 307] on li "Campaign (l1)" at bounding box center [828, 295] width 108 height 28
click at [991, 261] on div at bounding box center [1023, 260] width 102 height 29
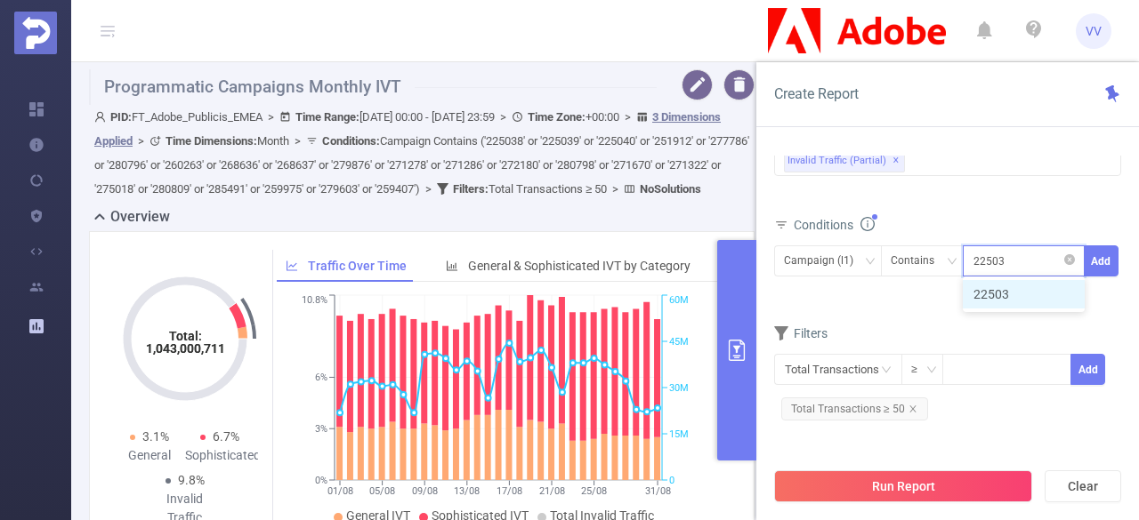
type input "225038"
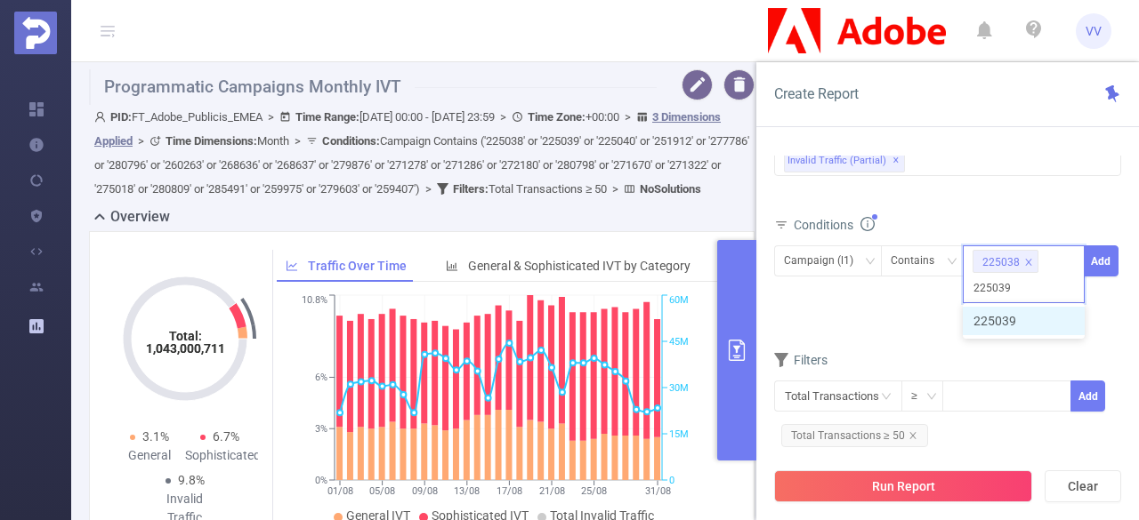
type input "225039"
click at [986, 285] on div "+ 1 ..." at bounding box center [995, 289] width 26 height 23
type input "225040"
type input "251912"
type input "277786"
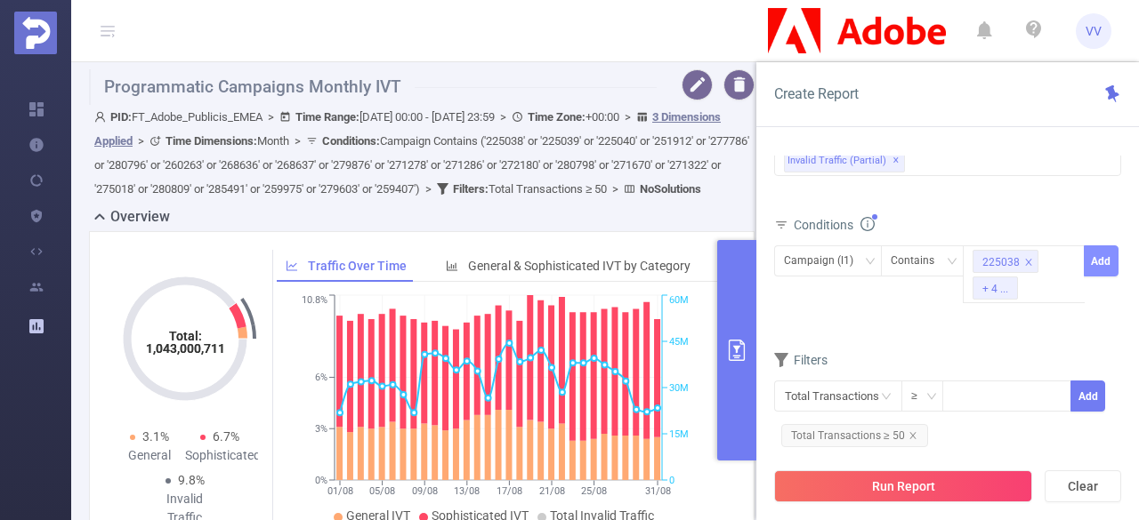
click at [1100, 255] on button "Add" at bounding box center [1101, 261] width 35 height 31
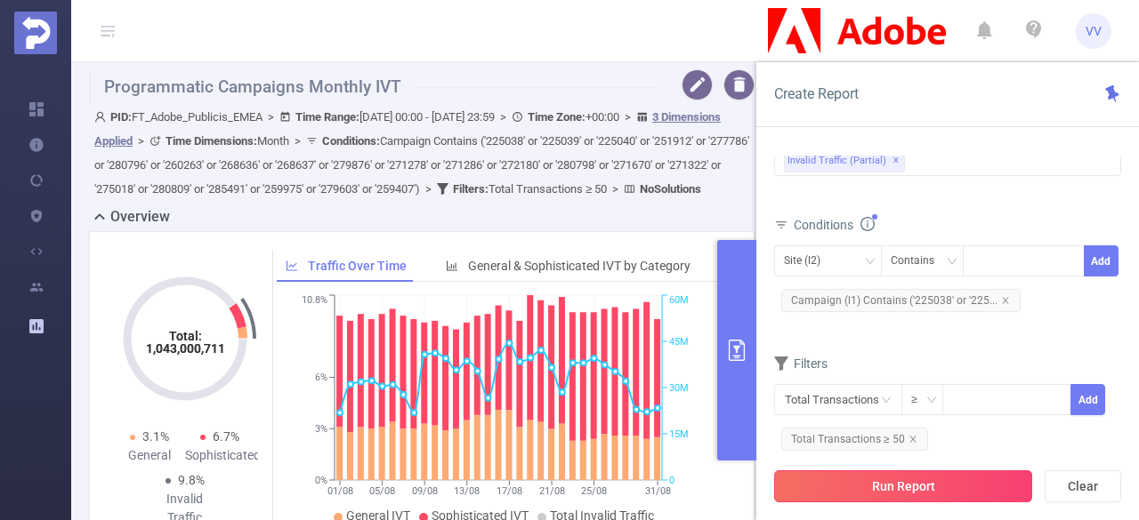
click at [857, 488] on button "Run Report" at bounding box center [903, 487] width 258 height 32
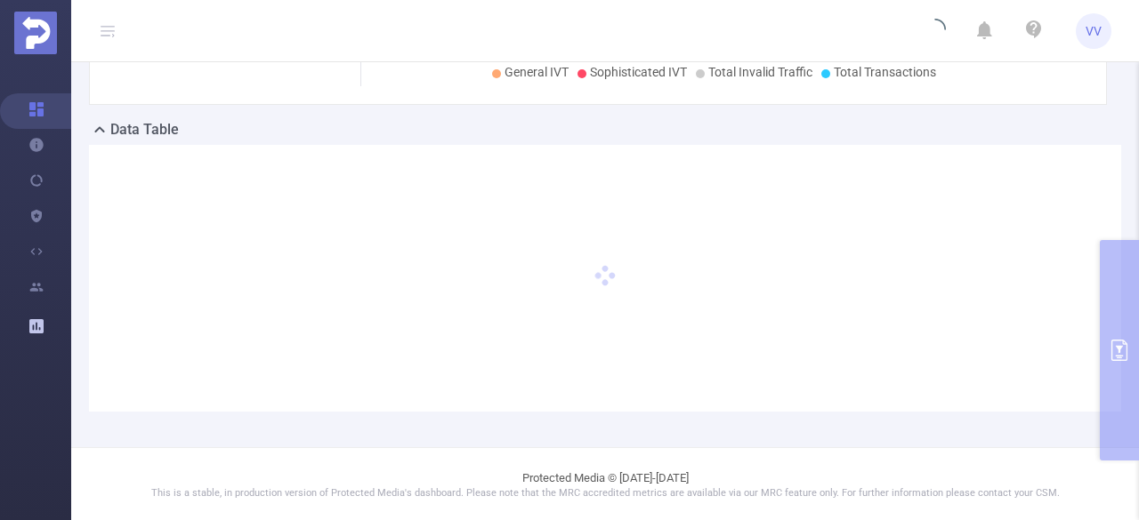
scroll to position [0, 0]
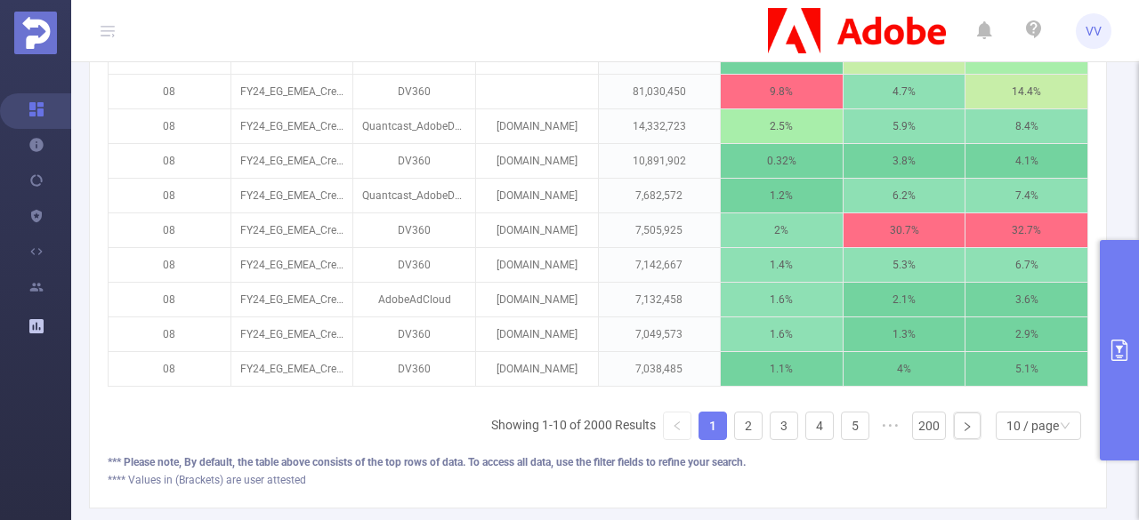
scroll to position [629, 0]
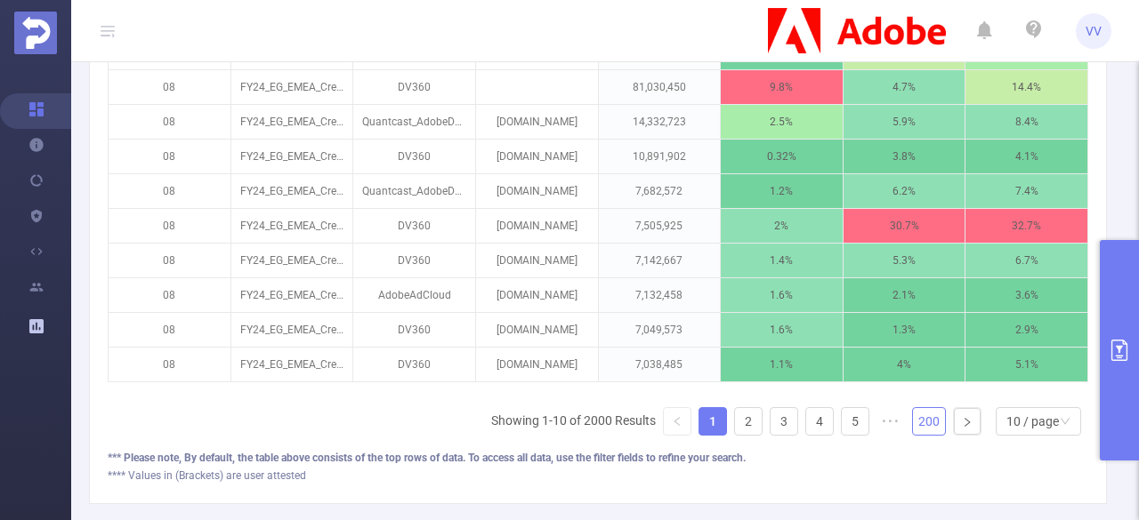
click at [915, 421] on link "200" at bounding box center [929, 421] width 32 height 27
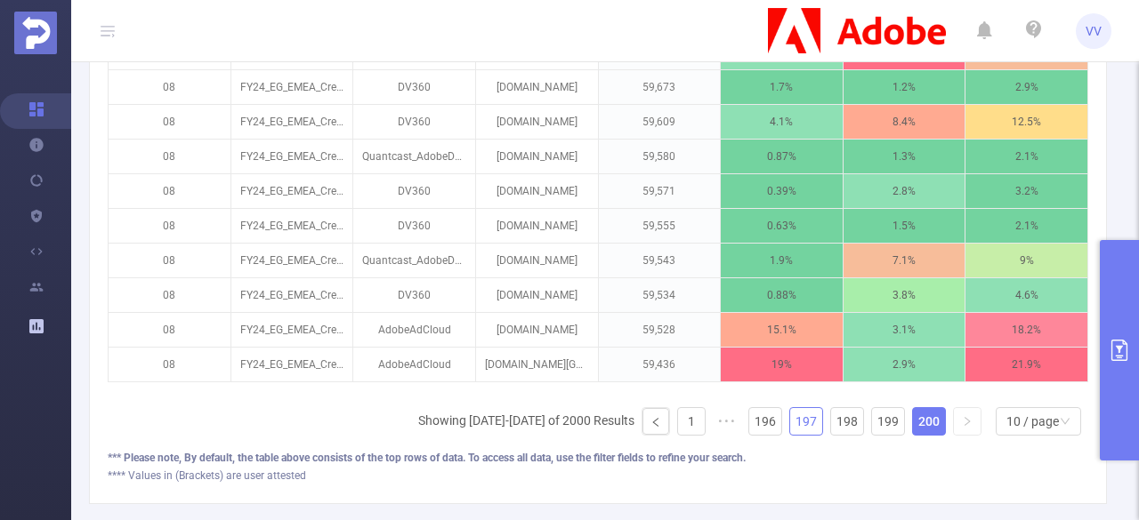
click at [797, 435] on link "197" at bounding box center [806, 421] width 32 height 27
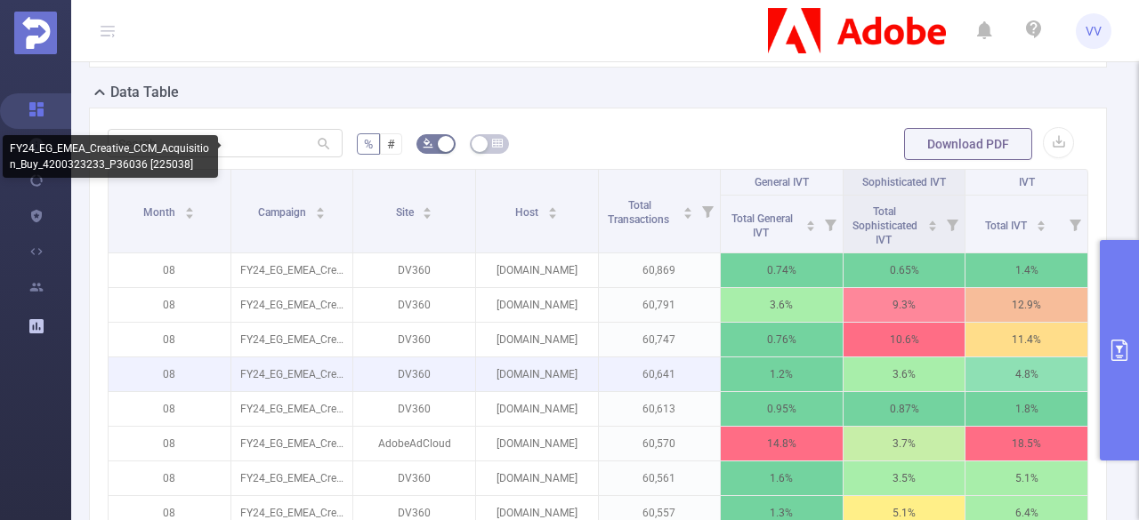
scroll to position [410, 0]
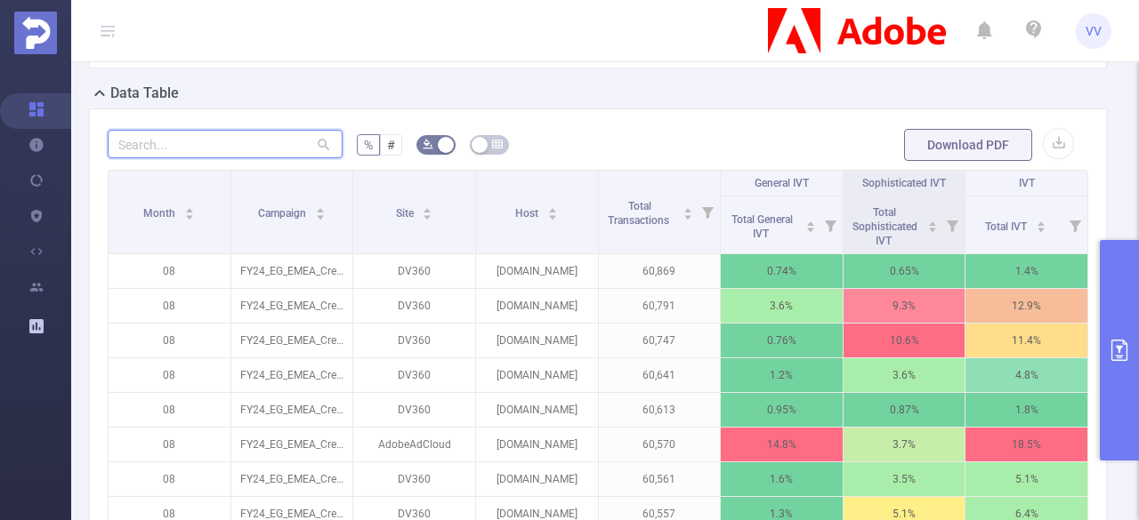
click at [234, 135] on input "text" at bounding box center [225, 144] width 235 height 28
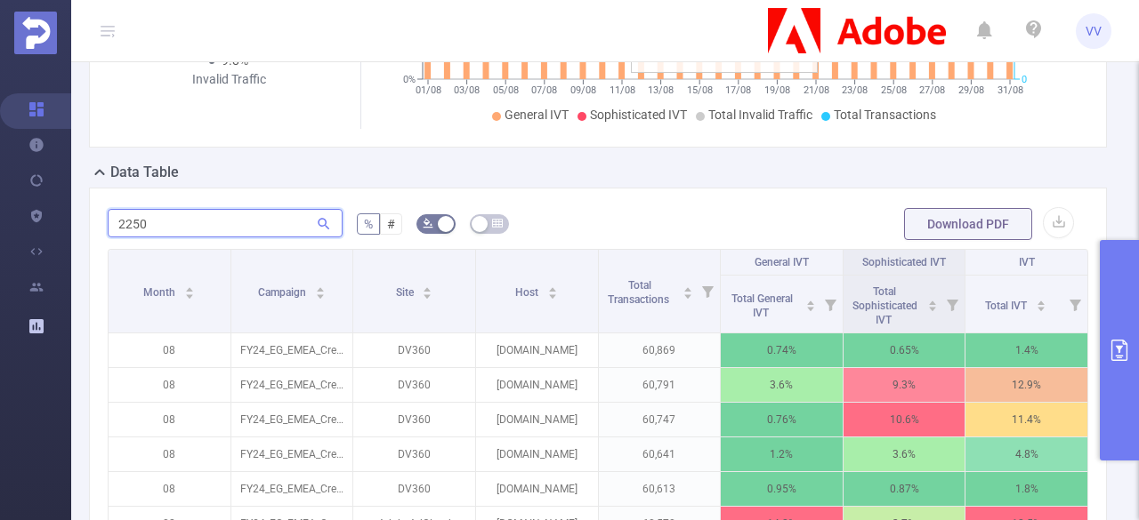
scroll to position [329, 0]
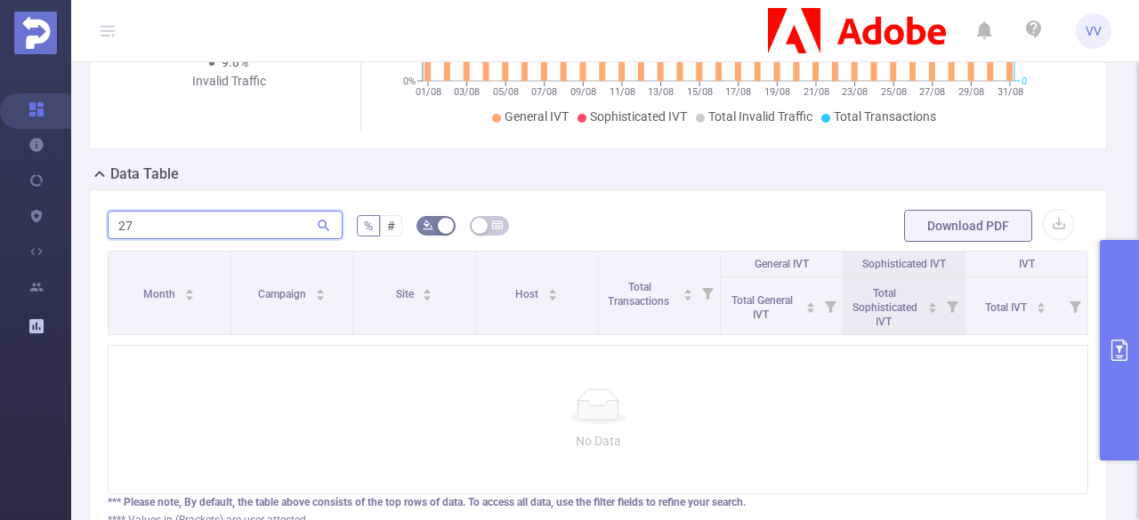
type input "2"
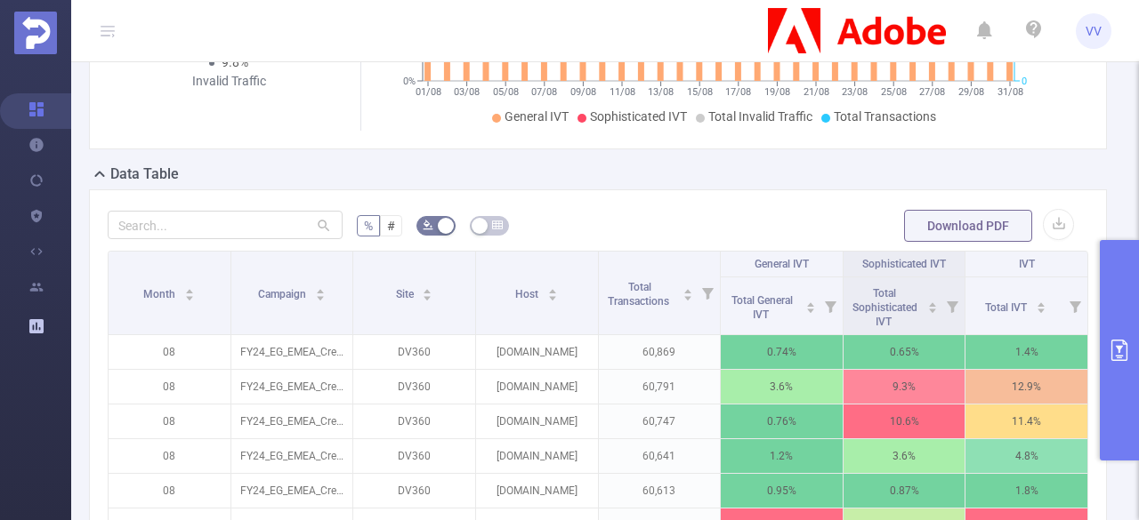
click at [1133, 318] on button "primary" at bounding box center [1119, 350] width 39 height 221
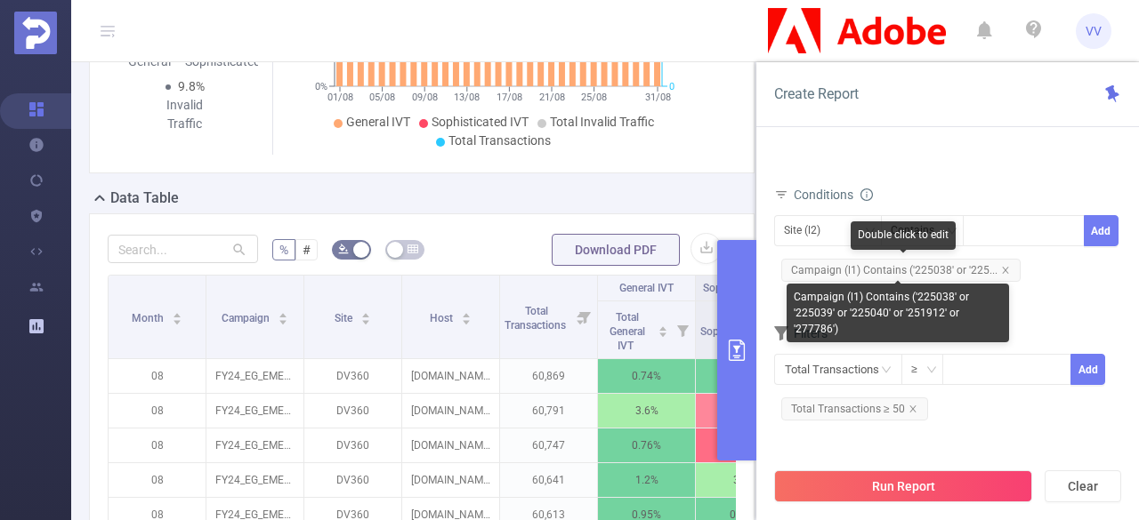
click at [907, 259] on span "Campaign (l1) Contains ('225038' or '225..." at bounding box center [900, 270] width 239 height 23
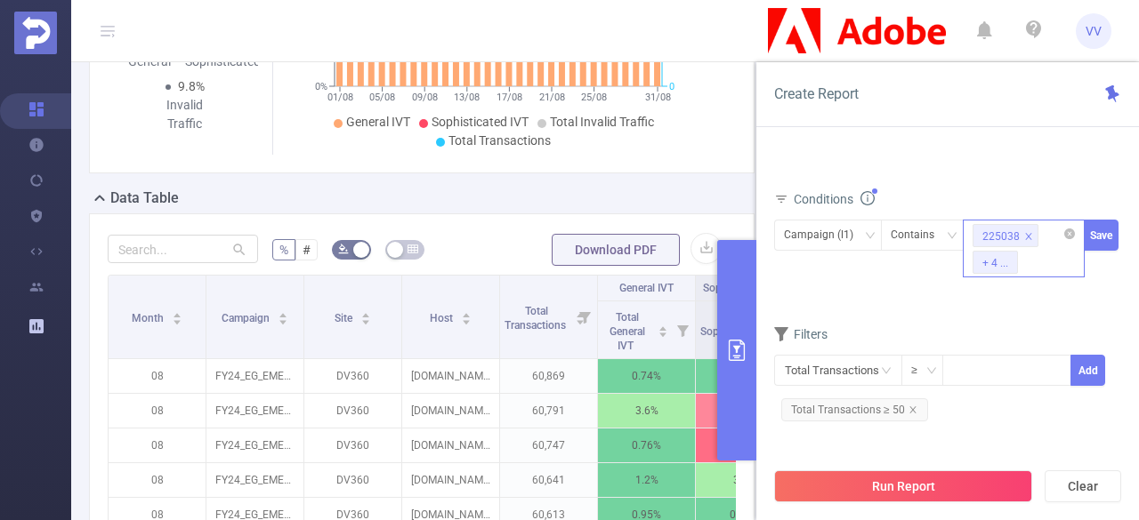
click at [1024, 227] on span at bounding box center [1028, 237] width 9 height 20
click at [1108, 239] on button "Save" at bounding box center [1101, 236] width 35 height 31
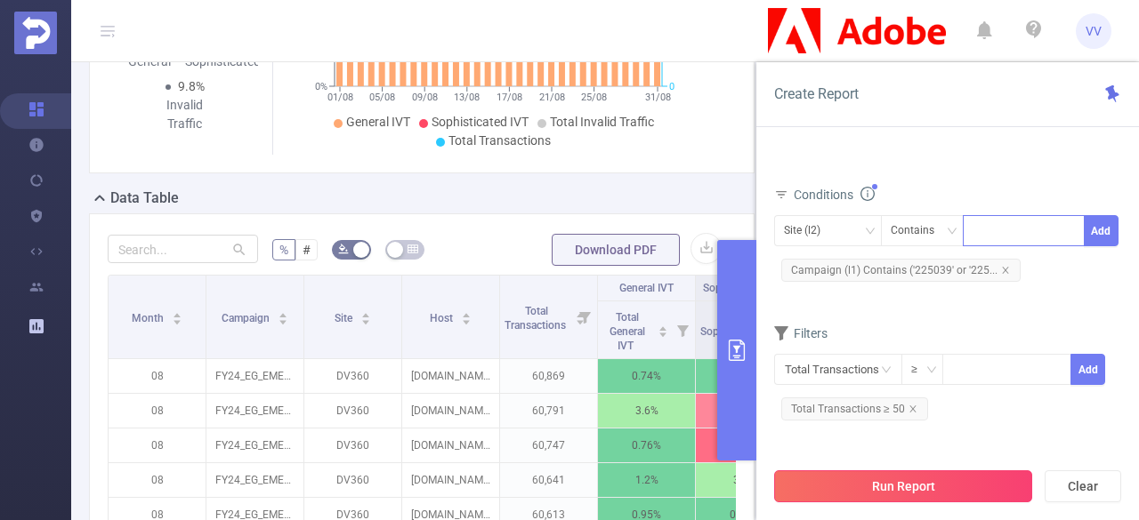
click at [898, 480] on button "Run Report" at bounding box center [903, 487] width 258 height 32
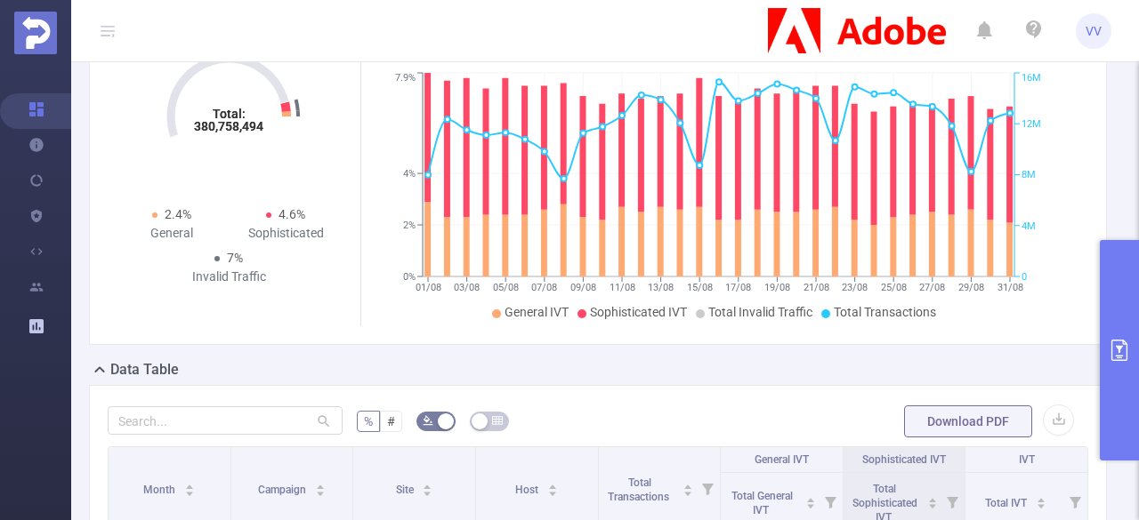
scroll to position [498, 0]
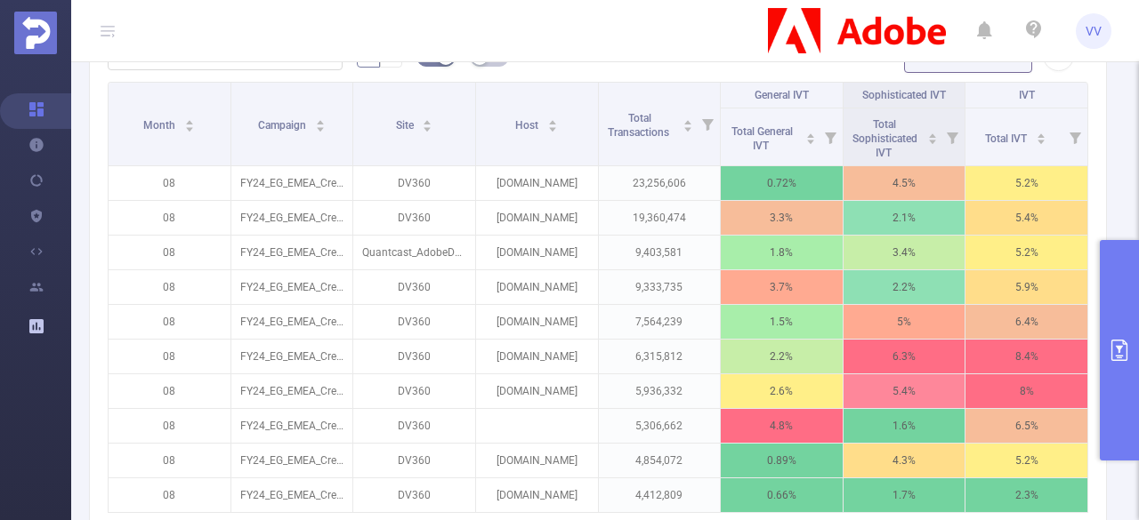
click at [1134, 320] on button "primary" at bounding box center [1119, 350] width 39 height 221
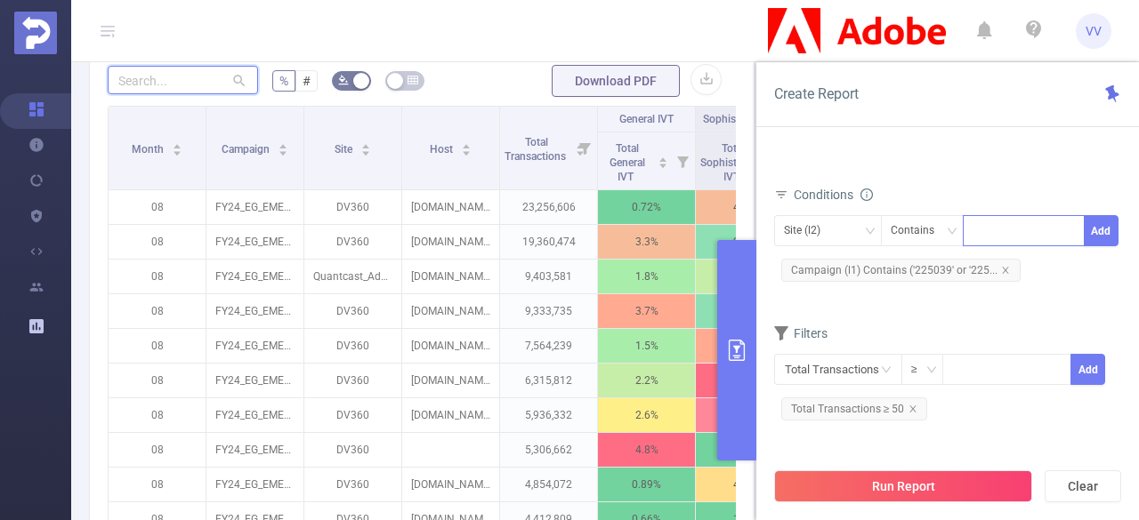
click at [148, 80] on input "text" at bounding box center [183, 80] width 150 height 28
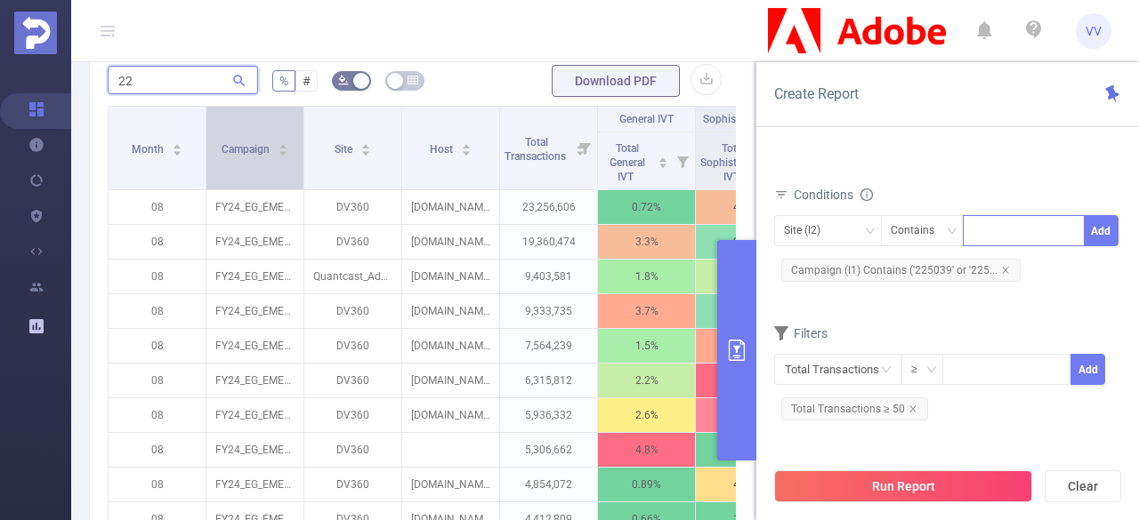
type input "2"
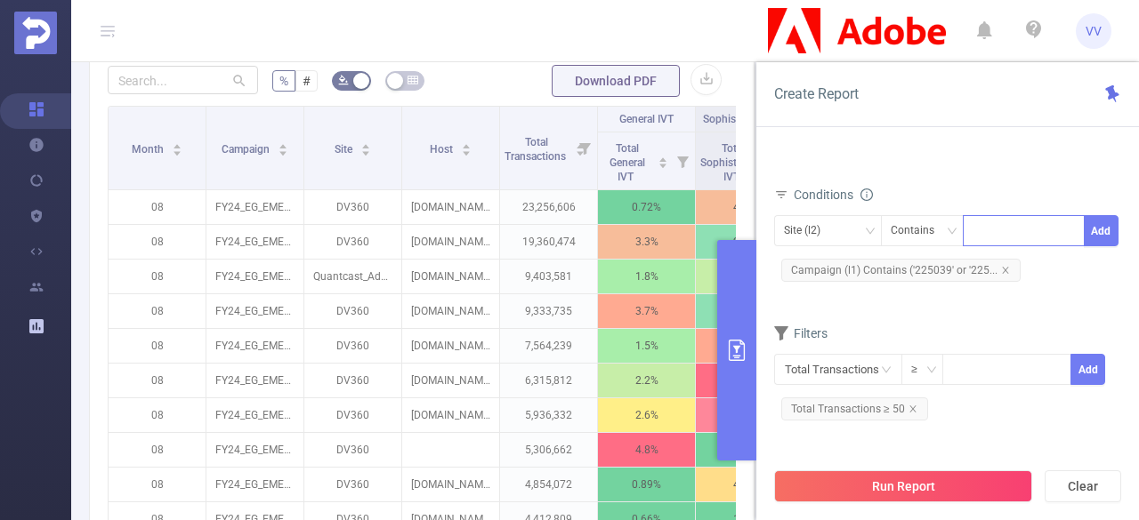
click at [981, 236] on div at bounding box center [1023, 230] width 102 height 29
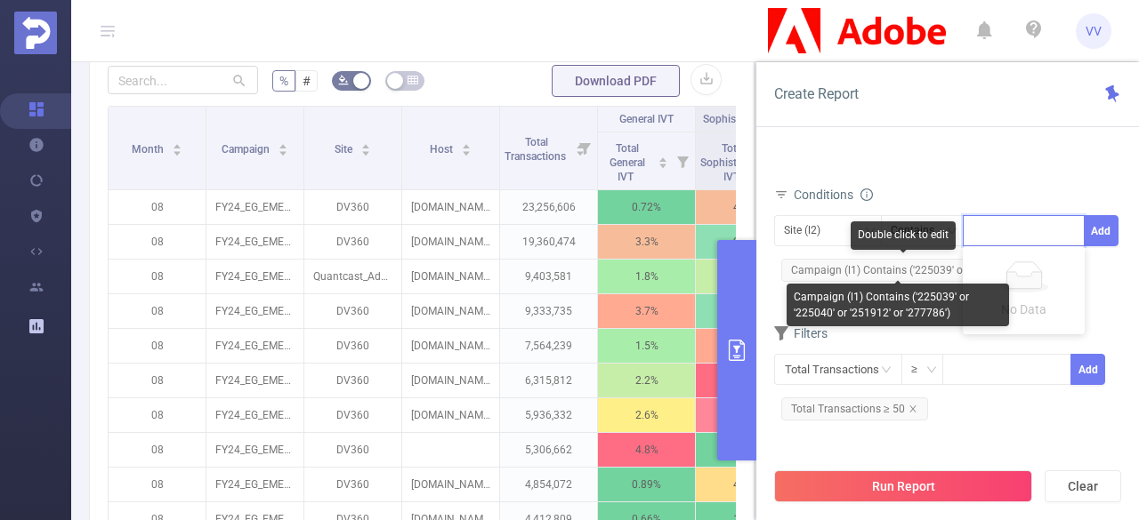
click at [890, 267] on span "Campaign (l1) Contains ('225039' or '225..." at bounding box center [900, 270] width 239 height 23
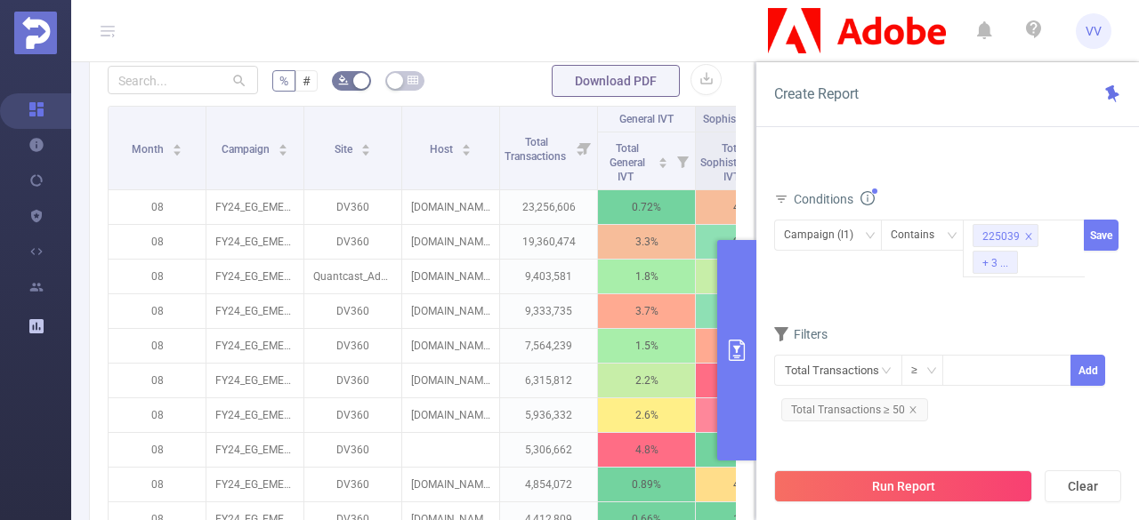
click at [994, 255] on div "+ 3 ..." at bounding box center [995, 263] width 26 height 23
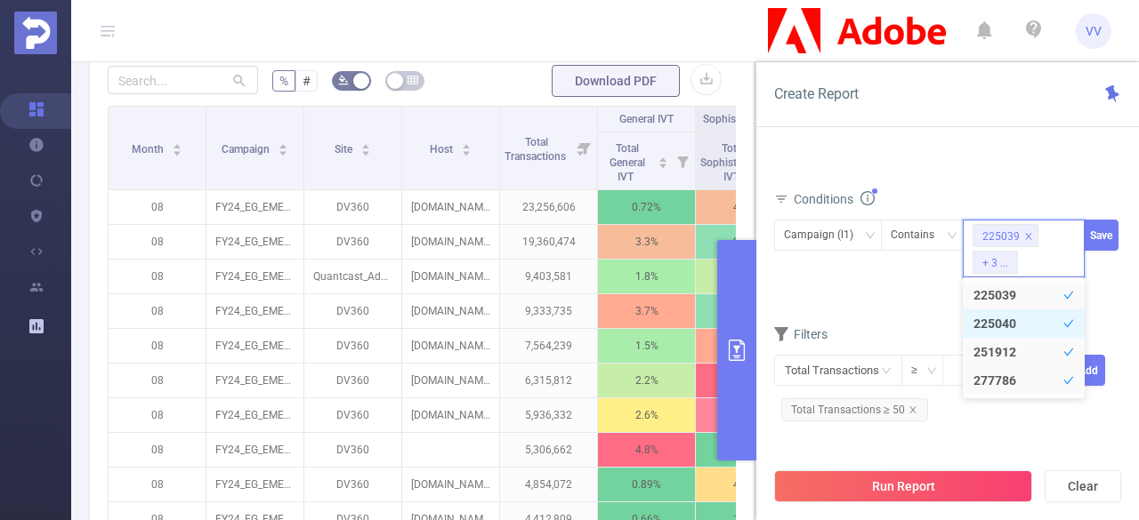
click at [994, 318] on li "225040" at bounding box center [1024, 324] width 122 height 28
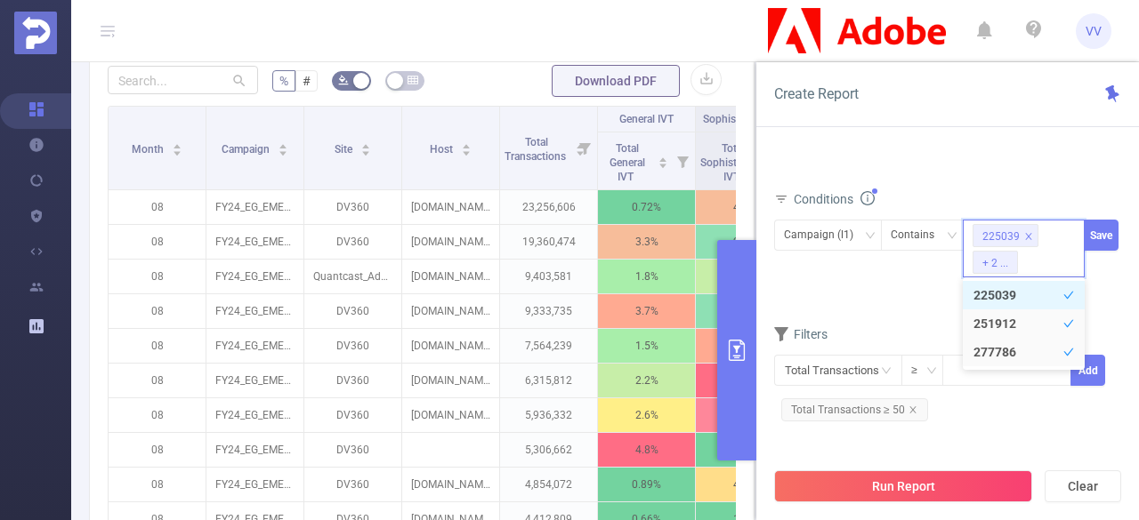
click at [994, 318] on li "251912" at bounding box center [1024, 324] width 122 height 28
click at [994, 318] on li "277786" at bounding box center [1024, 324] width 122 height 28
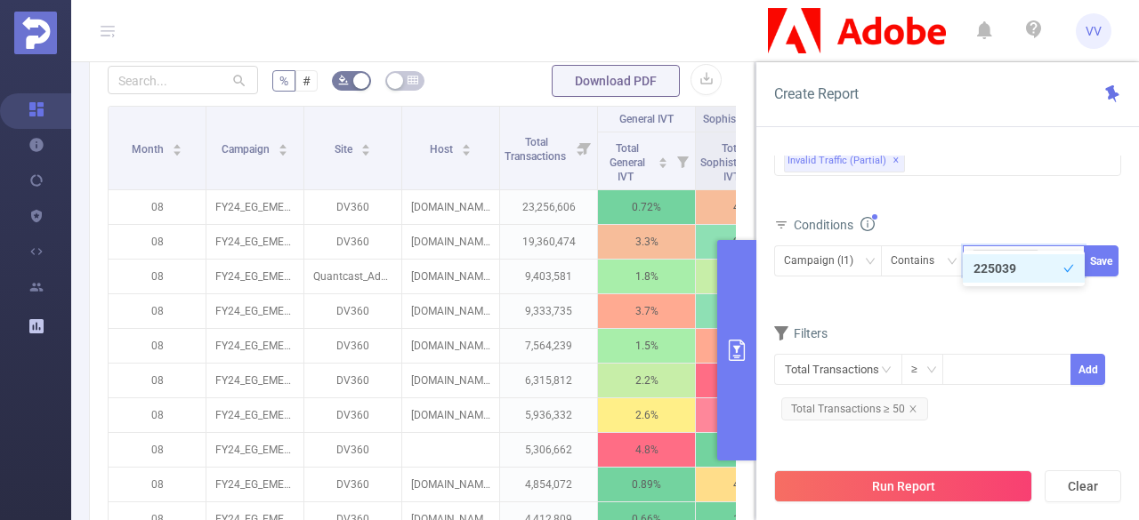
click at [994, 275] on li "225039" at bounding box center [1024, 268] width 122 height 28
drag, startPoint x: 965, startPoint y: 286, endPoint x: 929, endPoint y: 302, distance: 39.8
click at [929, 302] on body "VV Overview Help Center (New) Usage Notification Blocking Policy Integrations U…" at bounding box center [569, 260] width 1139 height 520
click at [929, 302] on form "Dimensions Campaign (l1) Site (l2) Host Metrics Total IVT Total General IVT Dat…" at bounding box center [947, 225] width 347 height 426
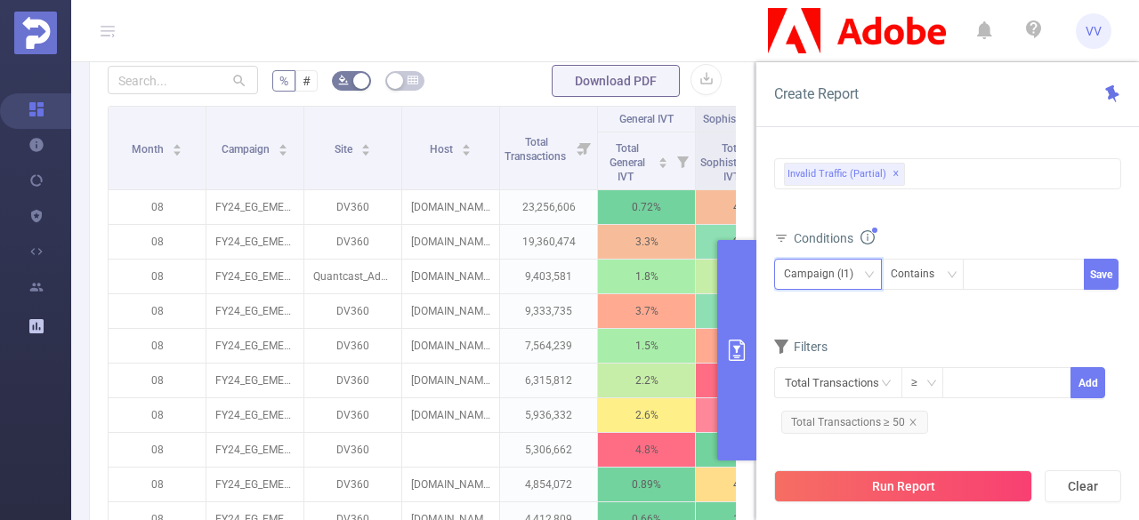
click at [860, 268] on div "Campaign (l1)" at bounding box center [825, 274] width 82 height 29
click at [926, 261] on div "Contains" at bounding box center [919, 274] width 56 height 29
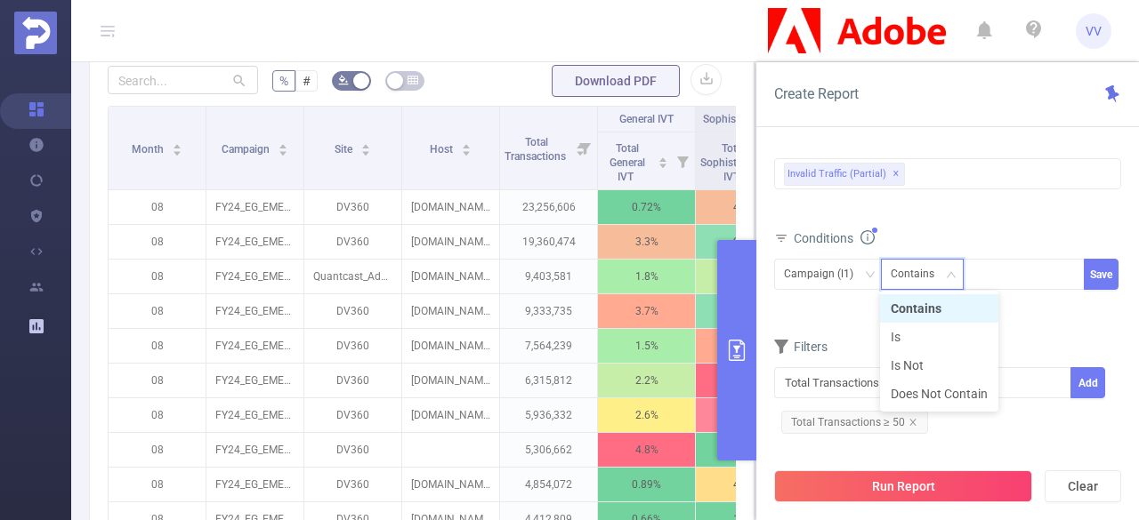
click at [926, 261] on div "Contains" at bounding box center [919, 274] width 56 height 29
click at [906, 262] on div "Contains" at bounding box center [919, 274] width 56 height 29
click at [911, 326] on li "Is" at bounding box center [939, 337] width 118 height 28
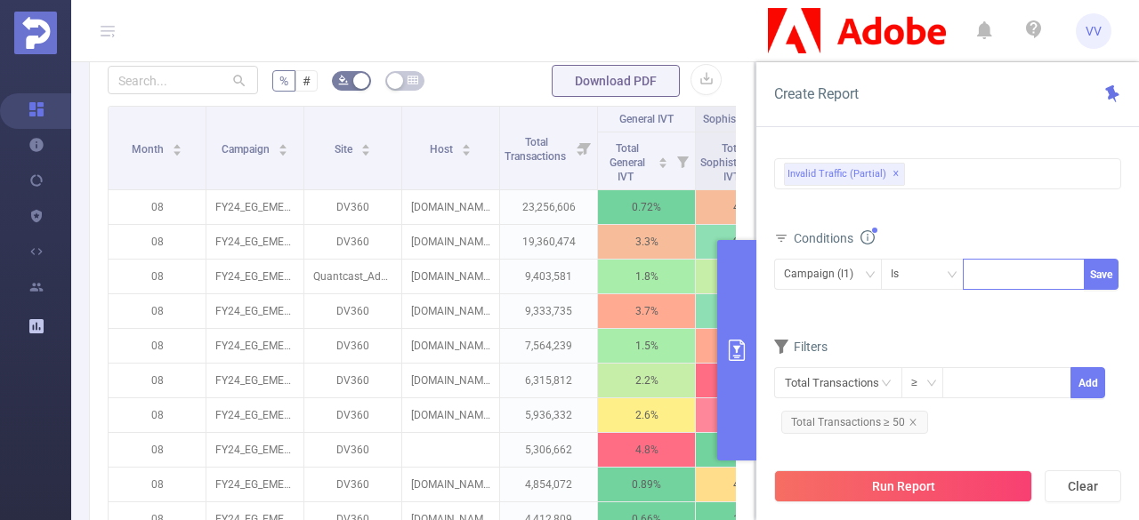
click at [1012, 277] on div at bounding box center [1023, 274] width 102 height 29
type input "225040"
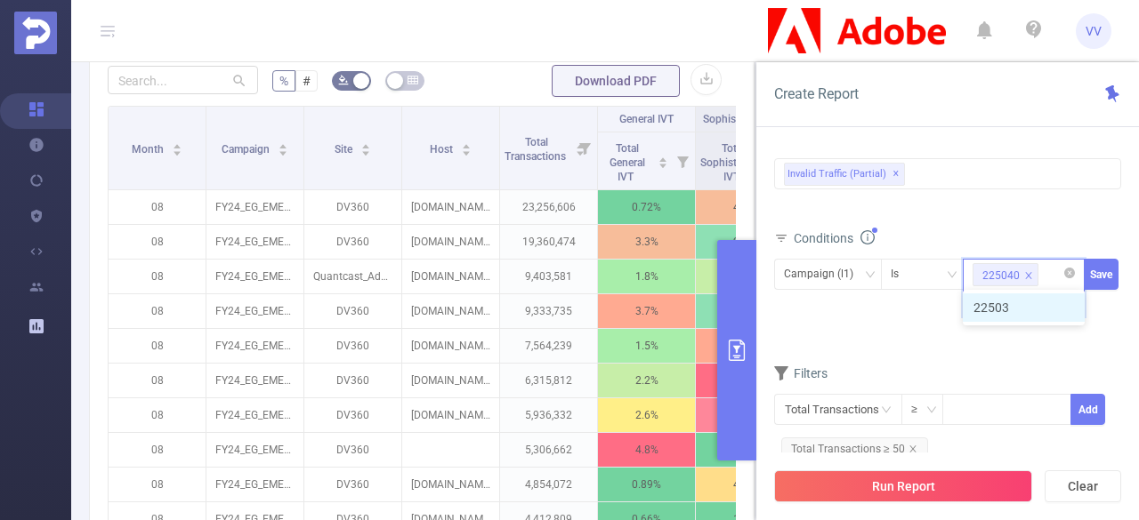
type input "225039"
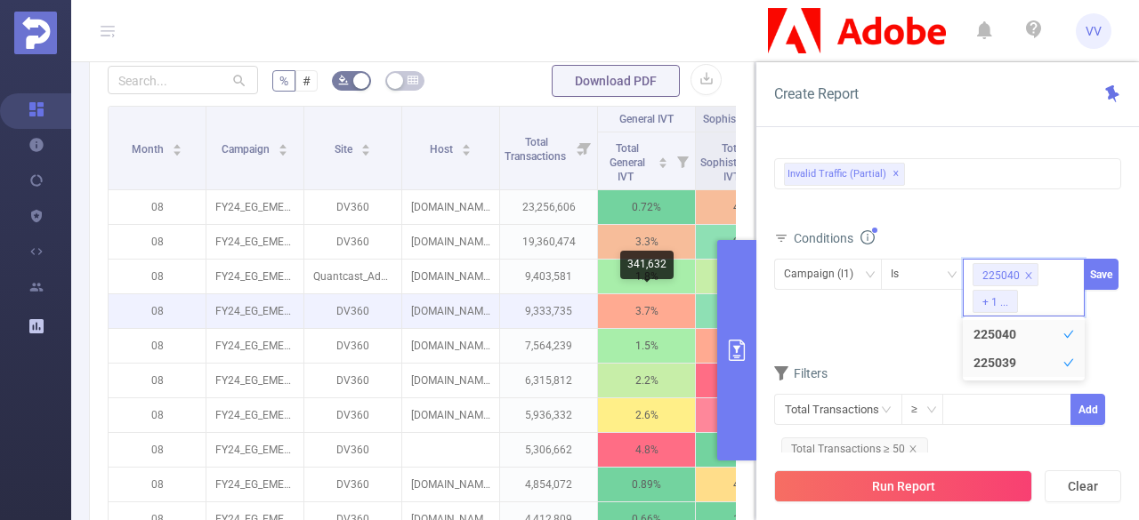
scroll to position [0, 0]
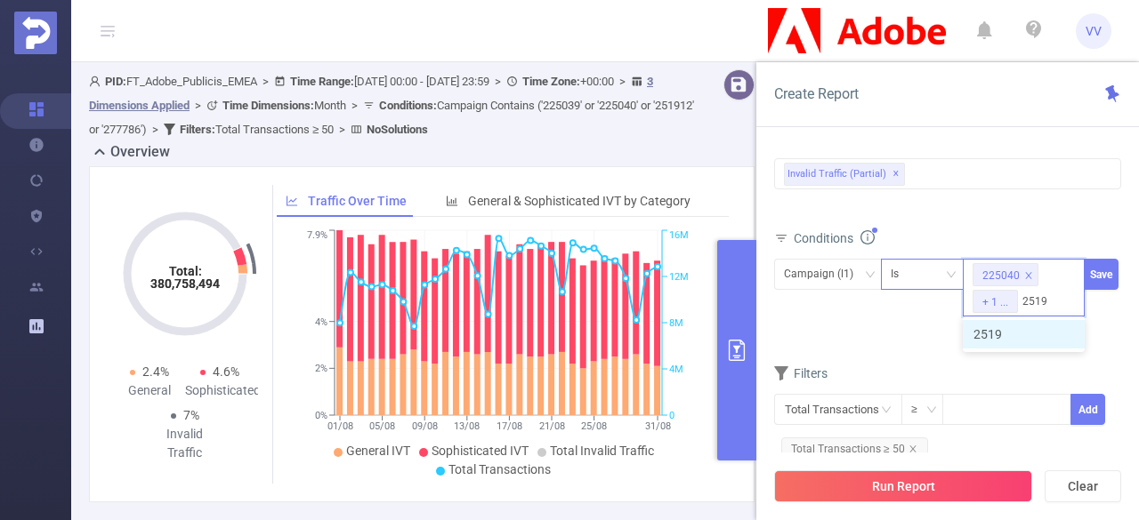
type input "251912"
type input "277786"
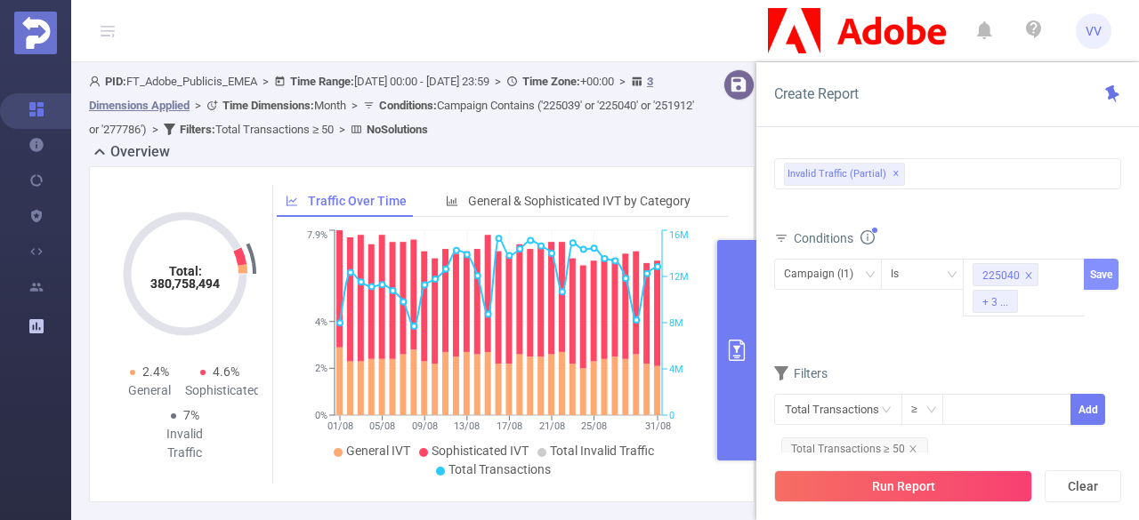
click at [1098, 280] on button "Save" at bounding box center [1101, 274] width 35 height 31
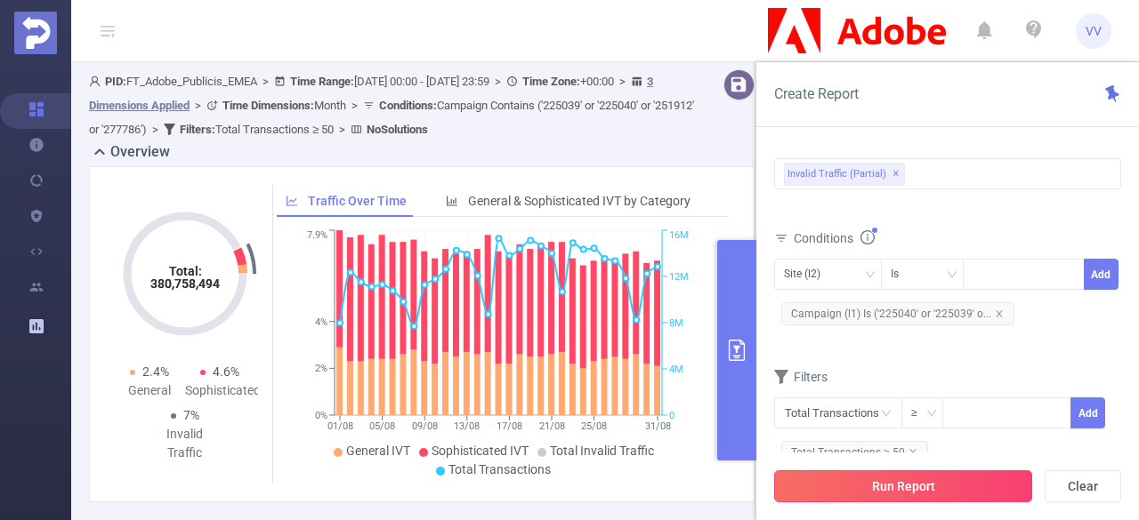
click at [865, 484] on button "Run Report" at bounding box center [903, 487] width 258 height 32
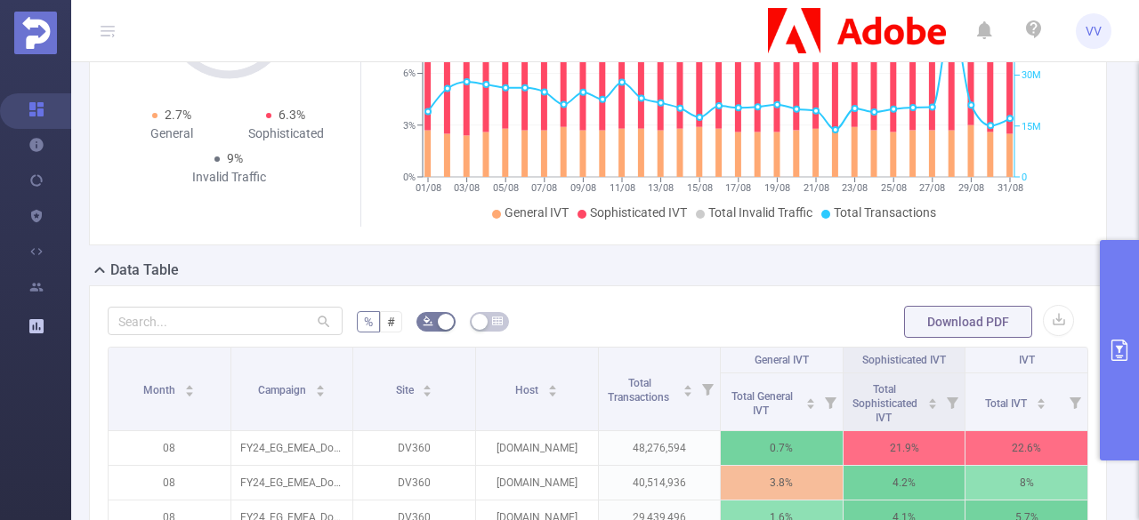
scroll to position [231, 0]
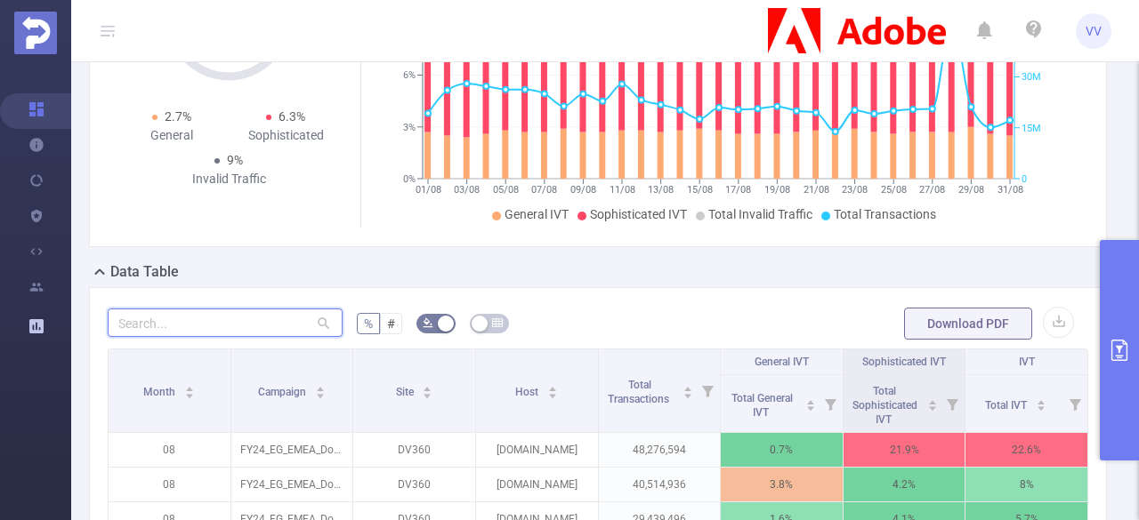
click at [251, 333] on input "text" at bounding box center [225, 323] width 235 height 28
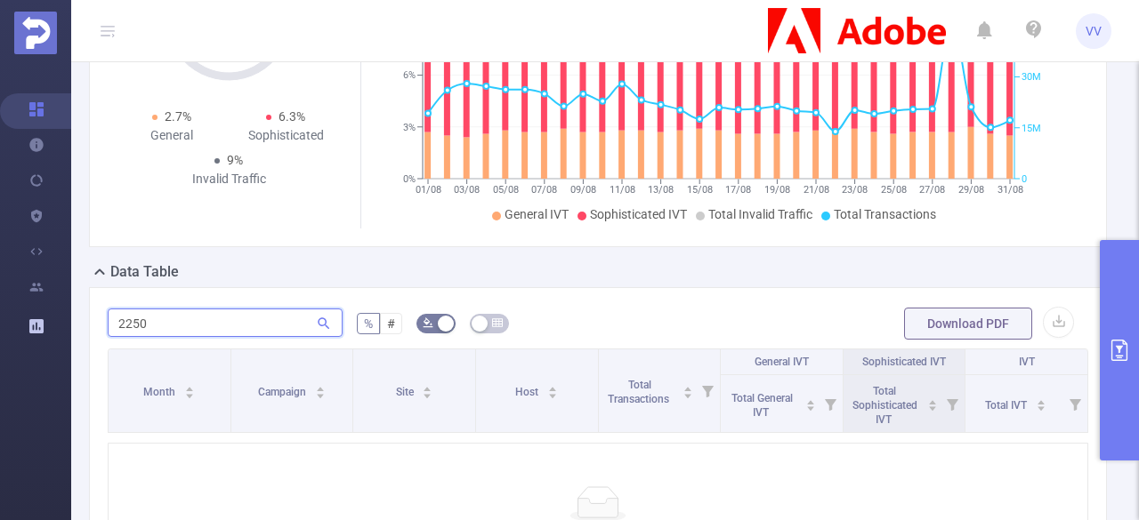
type input "225"
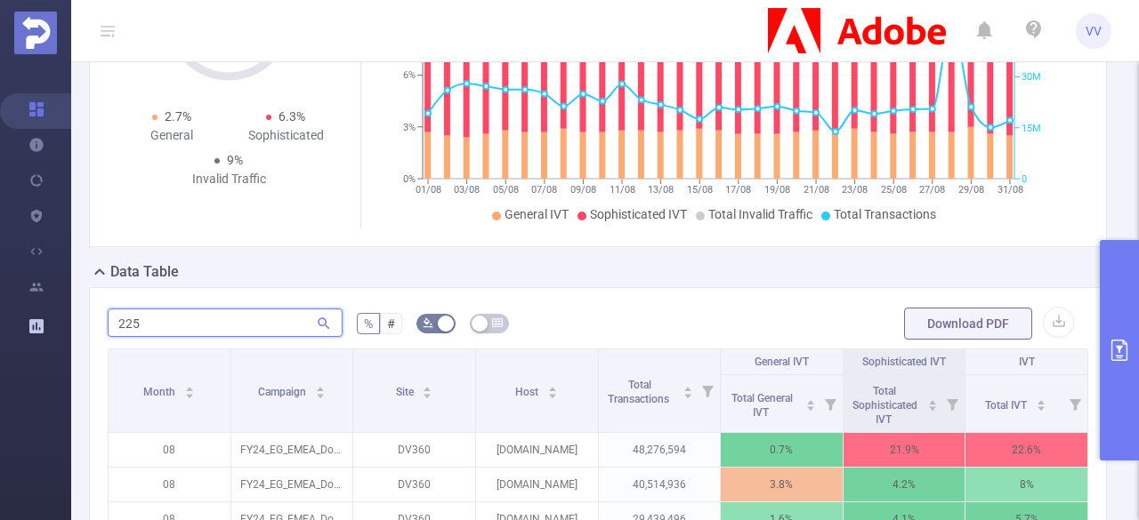
scroll to position [0, 0]
